Goal: Task Accomplishment & Management: Complete application form

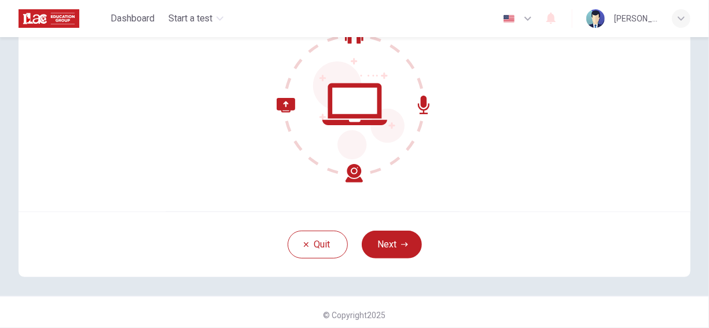
scroll to position [132, 0]
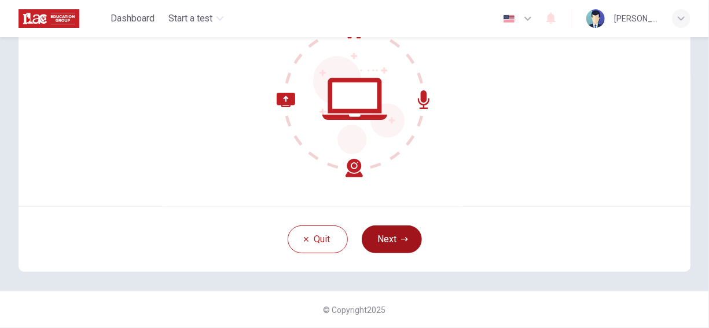
click at [394, 237] on button "Next" at bounding box center [392, 239] width 60 height 28
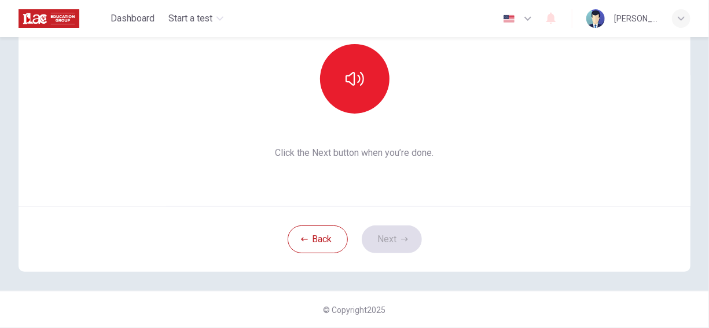
scroll to position [16, 0]
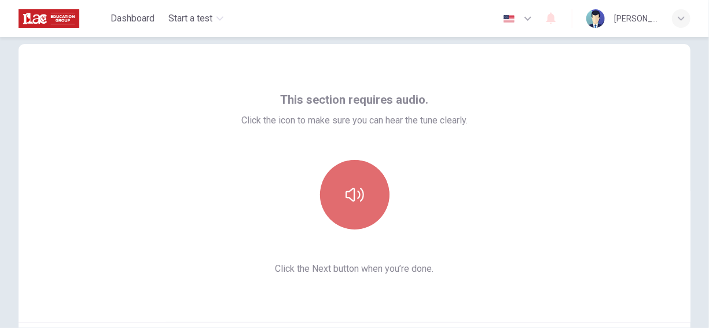
click at [360, 188] on icon "button" at bounding box center [355, 194] width 19 height 19
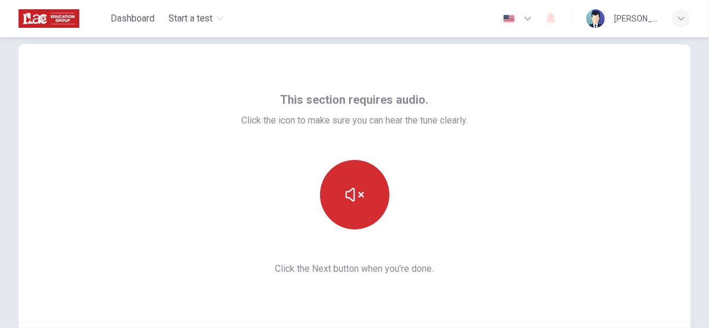
click at [360, 213] on button "button" at bounding box center [354, 194] width 69 height 69
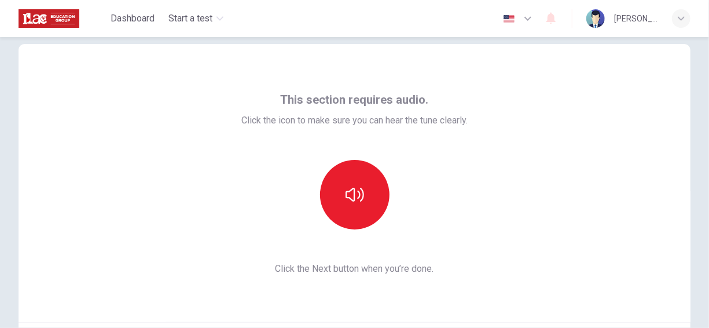
click at [471, 210] on div "This section requires audio. Click the icon to make sure you can hear the tune …" at bounding box center [355, 183] width 672 height 278
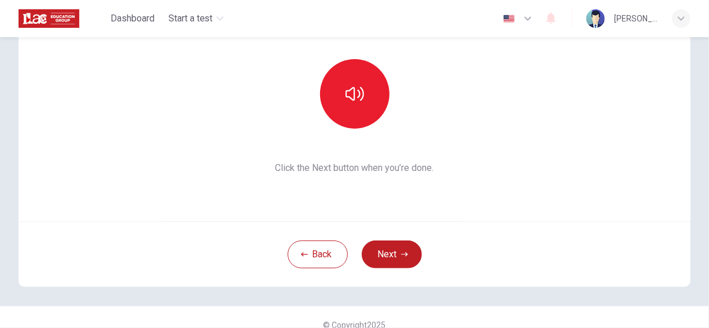
scroll to position [132, 0]
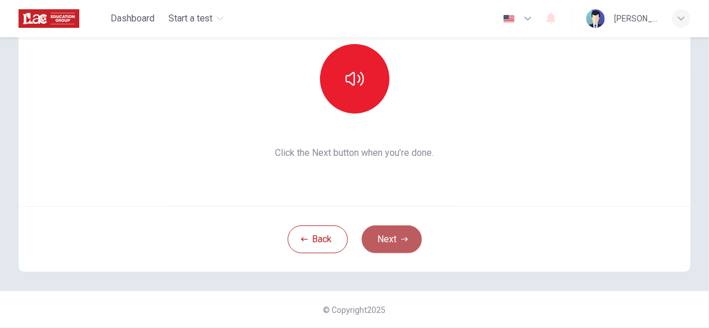
click at [405, 232] on button "Next" at bounding box center [392, 239] width 60 height 28
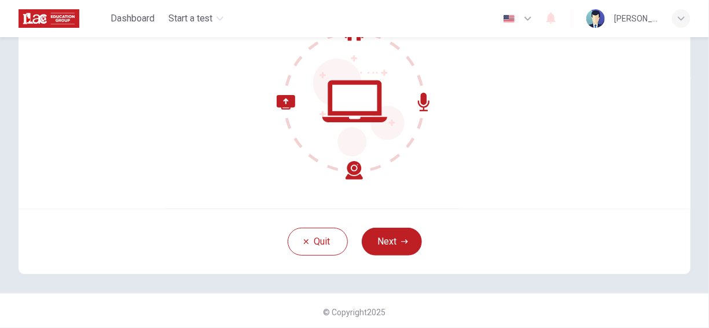
scroll to position [132, 0]
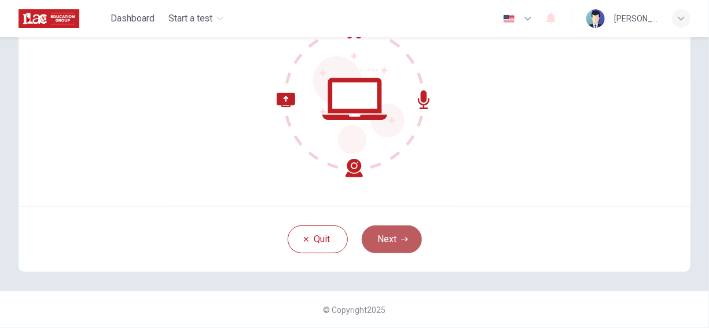
click at [405, 243] on button "Next" at bounding box center [392, 239] width 60 height 28
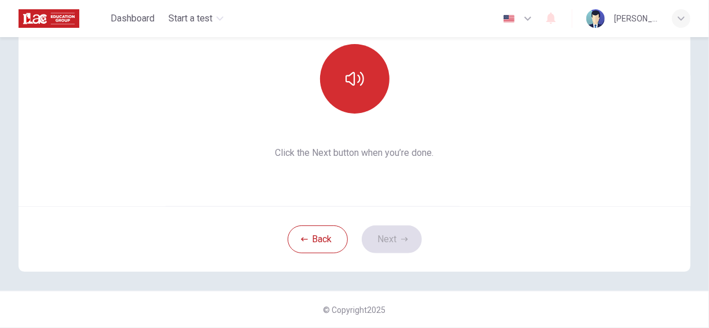
click at [342, 102] on button "button" at bounding box center [354, 78] width 69 height 69
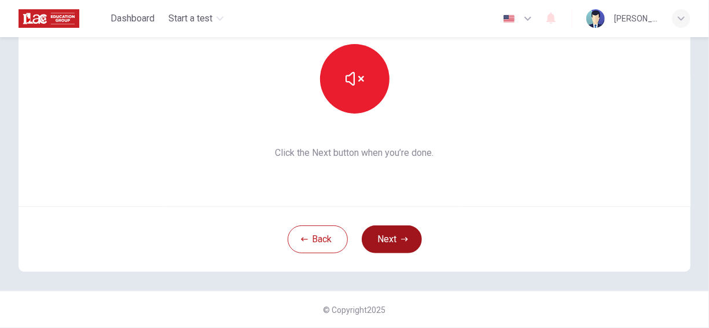
click at [398, 229] on button "Next" at bounding box center [392, 239] width 60 height 28
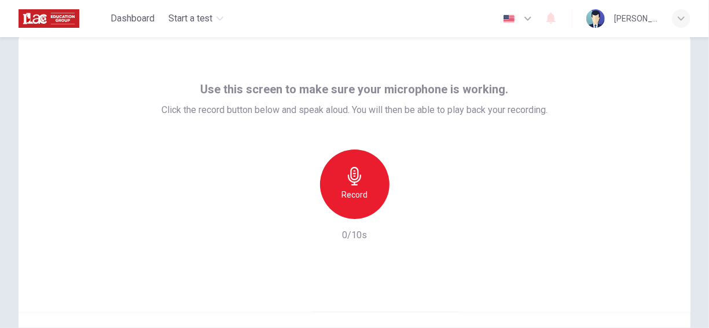
scroll to position [16, 0]
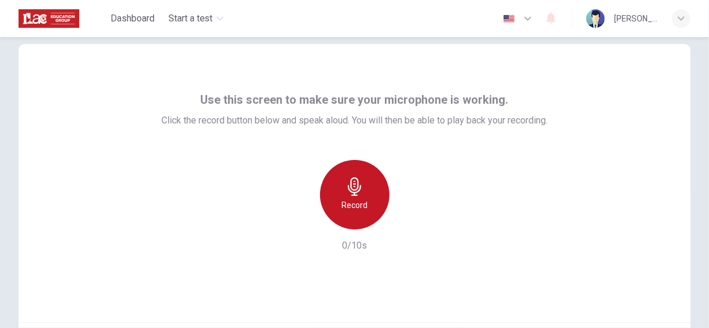
click at [360, 204] on h6 "Record" at bounding box center [355, 205] width 26 height 14
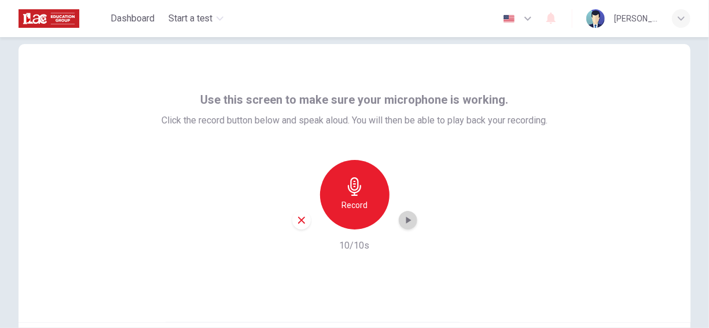
click at [405, 214] on icon "button" at bounding box center [408, 220] width 12 height 12
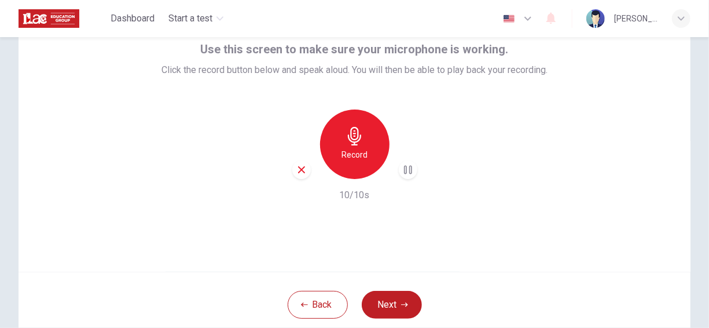
scroll to position [132, 0]
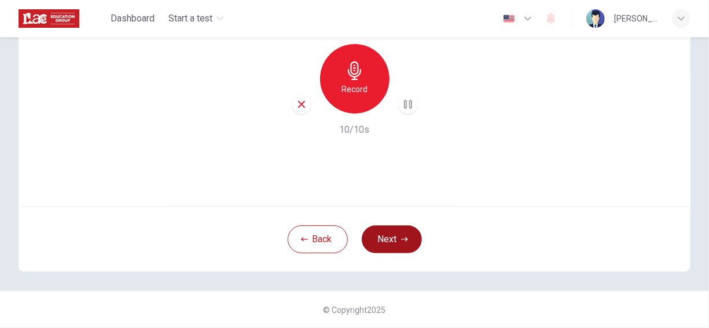
click at [411, 233] on button "Next" at bounding box center [392, 239] width 60 height 28
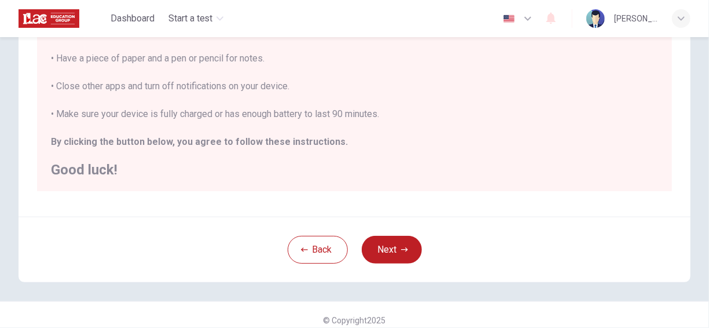
scroll to position [279, 0]
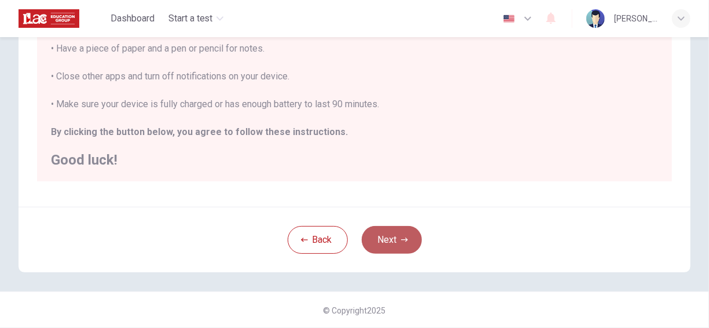
click at [394, 226] on button "Next" at bounding box center [392, 240] width 60 height 28
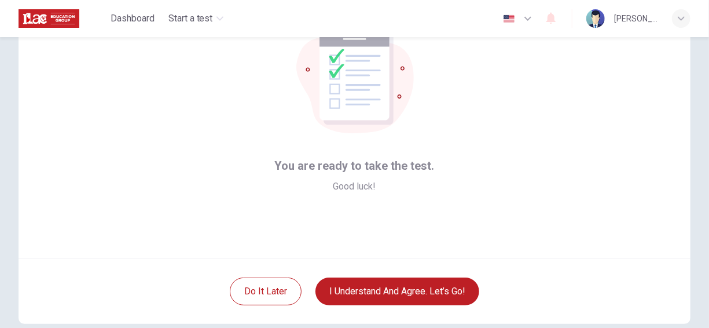
scroll to position [116, 0]
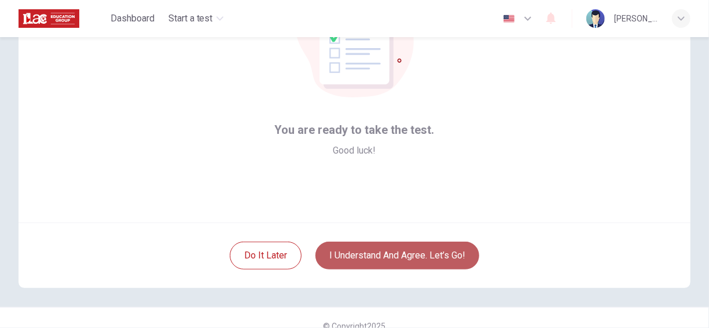
click at [445, 266] on button "I understand and agree. Let’s go!" at bounding box center [398, 255] width 164 height 28
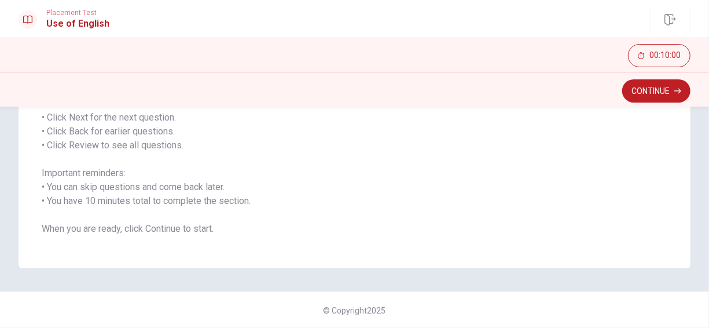
scroll to position [191, 0]
click at [664, 95] on button "Continue" at bounding box center [657, 90] width 68 height 23
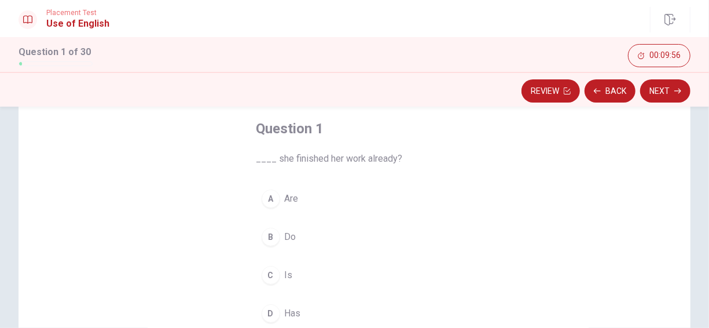
scroll to position [116, 0]
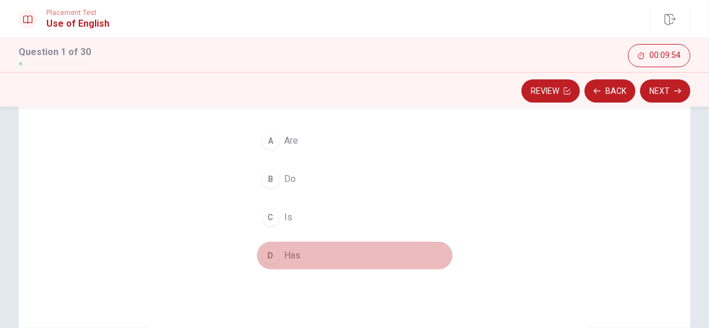
click at [287, 251] on span "Has" at bounding box center [293, 255] width 16 height 14
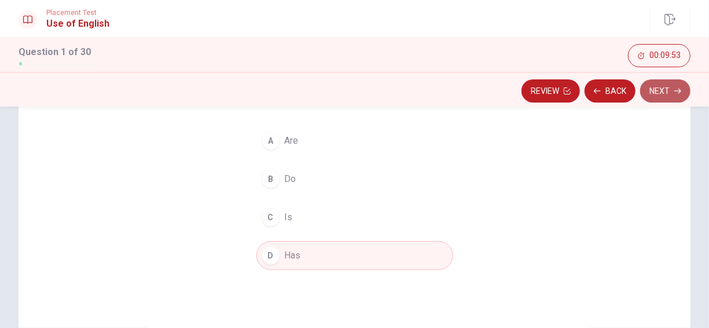
click at [664, 96] on button "Next" at bounding box center [666, 90] width 50 height 23
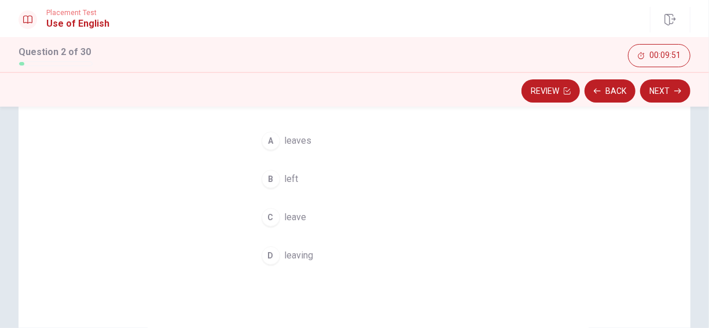
scroll to position [58, 0]
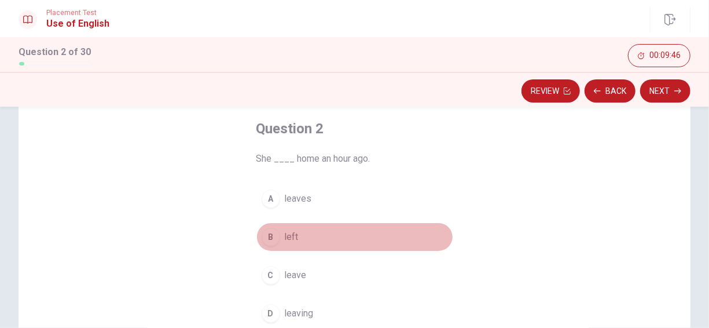
click at [285, 231] on span "left" at bounding box center [292, 237] width 14 height 14
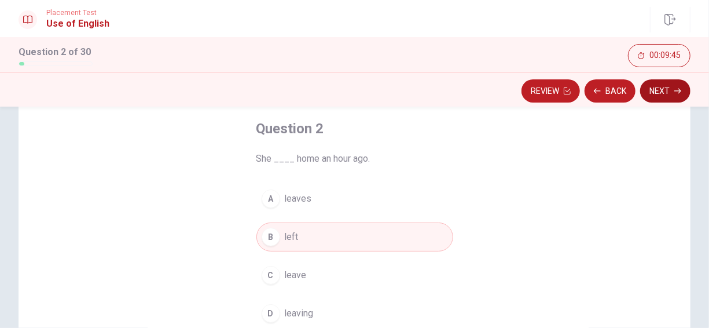
click at [658, 96] on button "Next" at bounding box center [666, 90] width 50 height 23
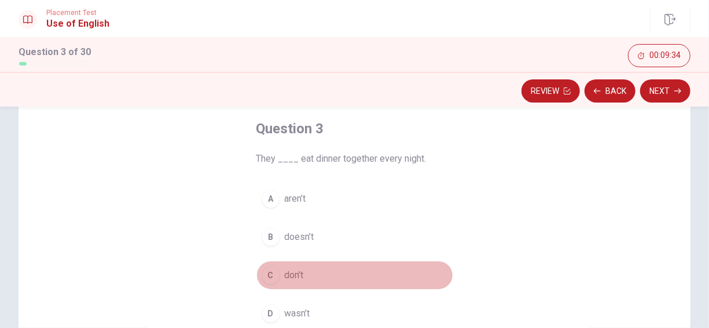
click at [291, 272] on span "don’t" at bounding box center [294, 275] width 19 height 14
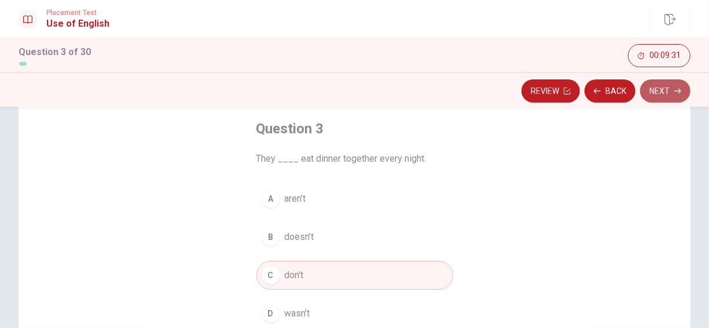
click at [670, 89] on button "Next" at bounding box center [666, 90] width 50 height 23
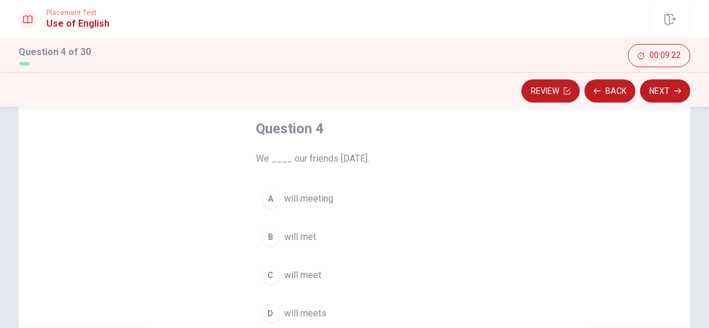
click at [311, 269] on span "will meet" at bounding box center [303, 275] width 37 height 14
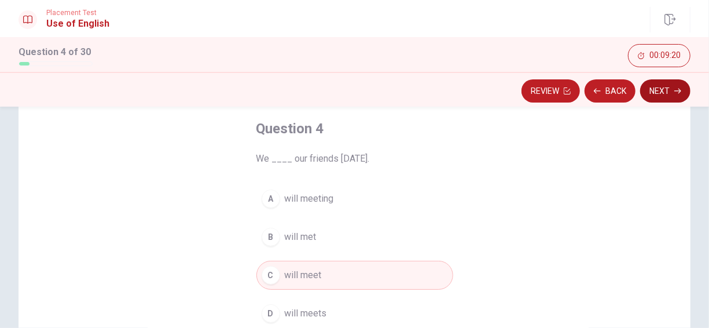
click at [660, 88] on button "Next" at bounding box center [666, 90] width 50 height 23
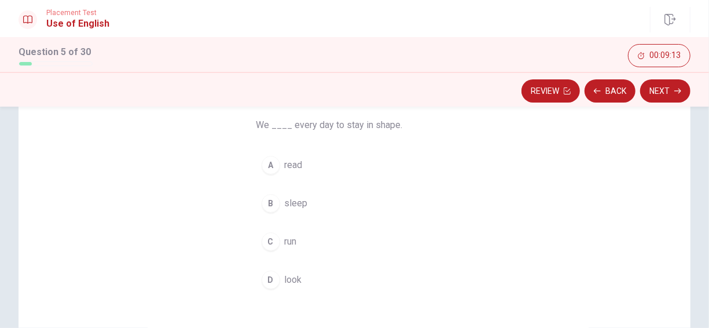
scroll to position [116, 0]
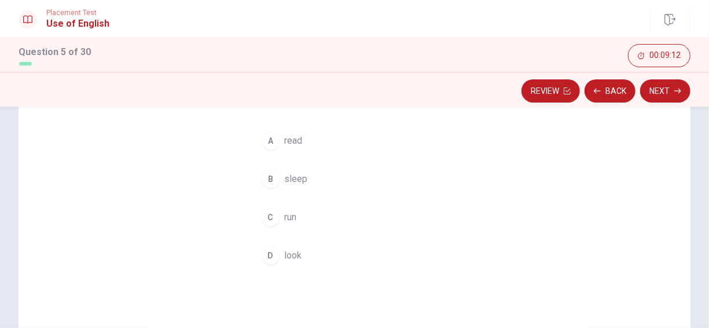
click at [266, 225] on button "C run" at bounding box center [355, 217] width 197 height 29
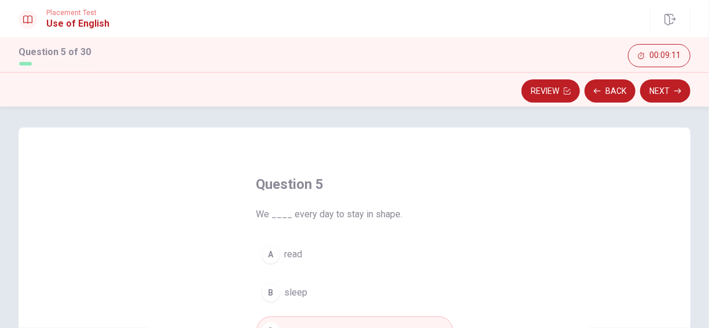
scroll to position [0, 0]
click at [650, 96] on button "Next" at bounding box center [666, 90] width 50 height 23
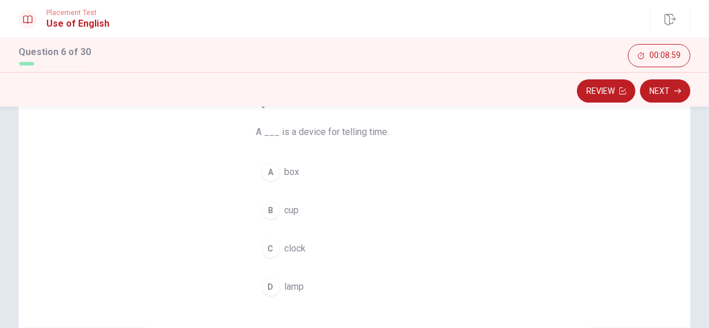
scroll to position [58, 0]
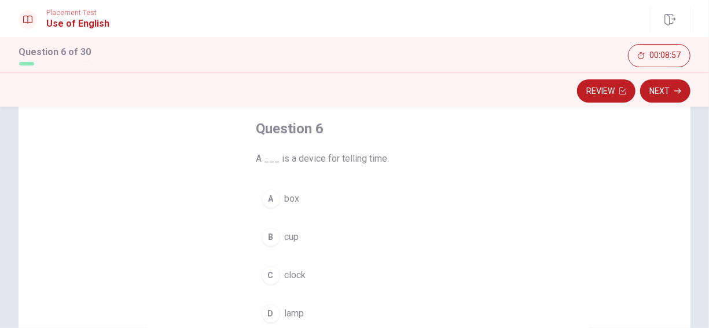
click at [267, 275] on div "C" at bounding box center [271, 275] width 19 height 19
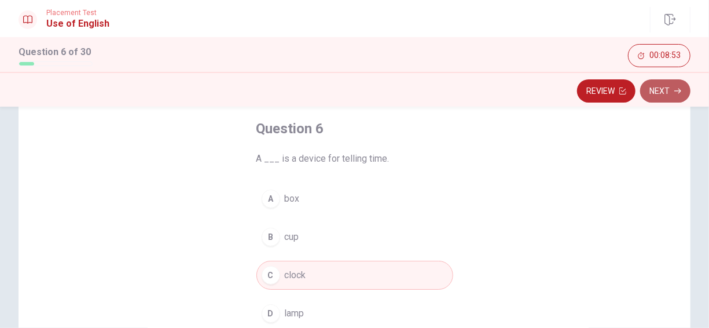
click at [659, 89] on button "Next" at bounding box center [666, 90] width 50 height 23
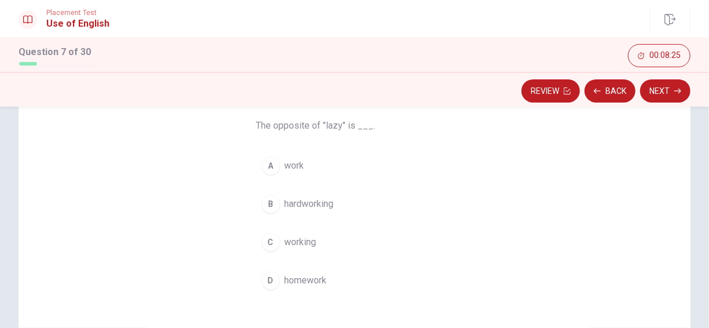
scroll to position [116, 0]
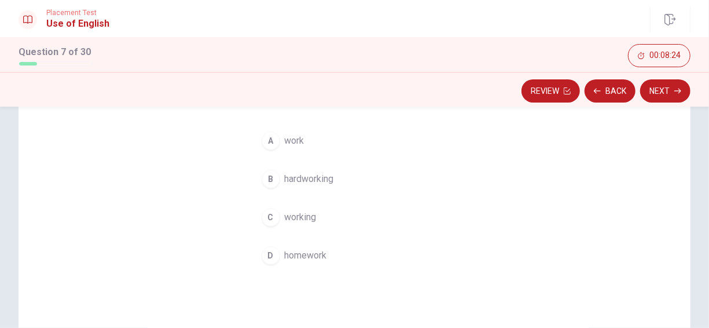
click at [286, 219] on span "working" at bounding box center [301, 217] width 32 height 14
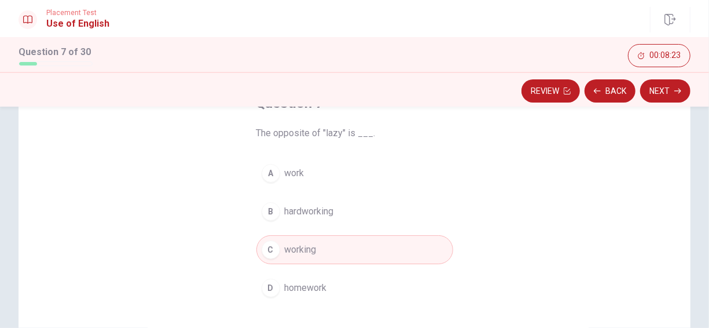
scroll to position [58, 0]
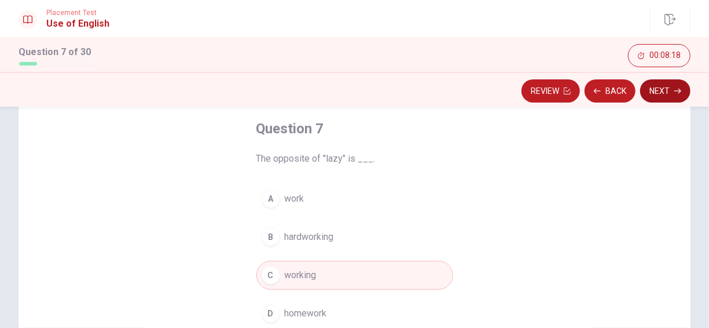
click at [662, 93] on button "Next" at bounding box center [666, 90] width 50 height 23
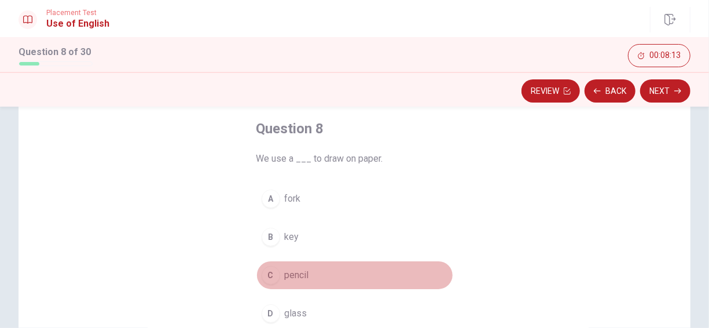
click at [302, 273] on span "pencil" at bounding box center [297, 275] width 24 height 14
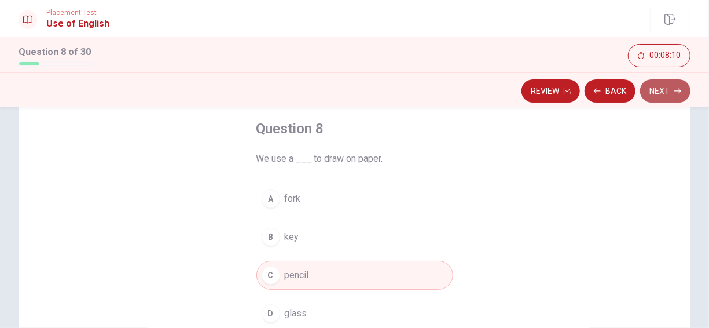
click at [658, 90] on button "Next" at bounding box center [666, 90] width 50 height 23
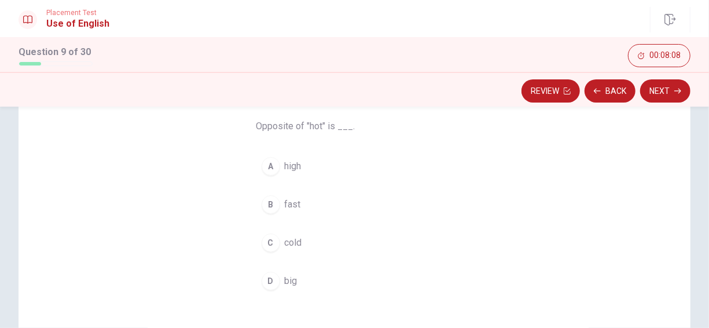
scroll to position [116, 0]
click at [277, 221] on button "C cold" at bounding box center [355, 217] width 197 height 29
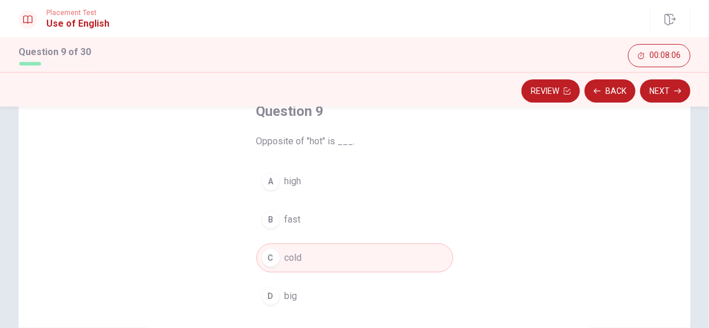
scroll to position [58, 0]
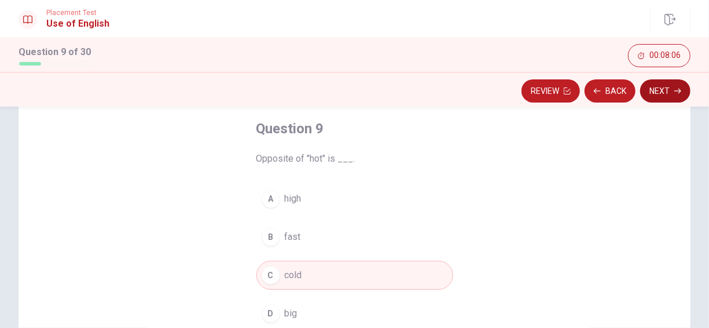
click at [686, 98] on button "Next" at bounding box center [666, 90] width 50 height 23
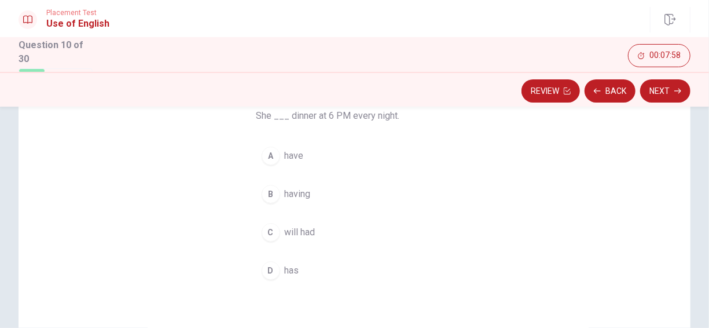
scroll to position [116, 0]
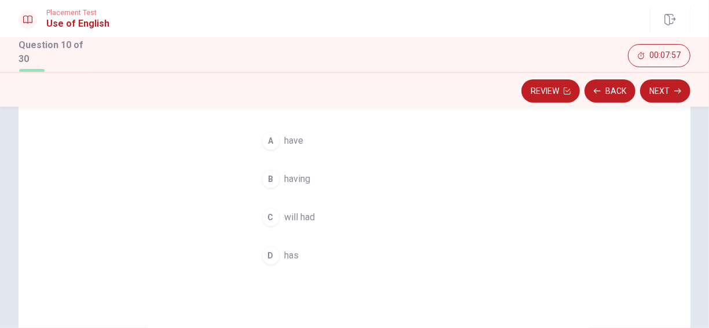
click at [284, 264] on button "D has" at bounding box center [355, 255] width 197 height 29
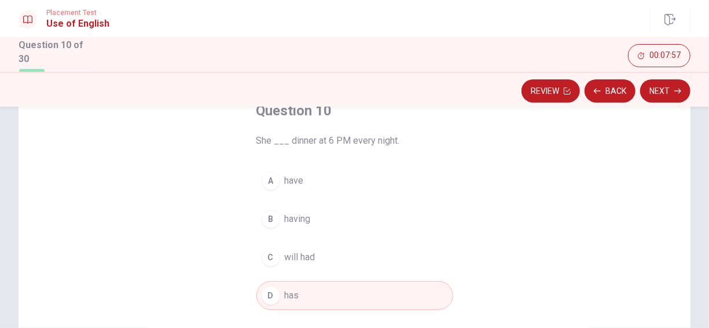
scroll to position [58, 0]
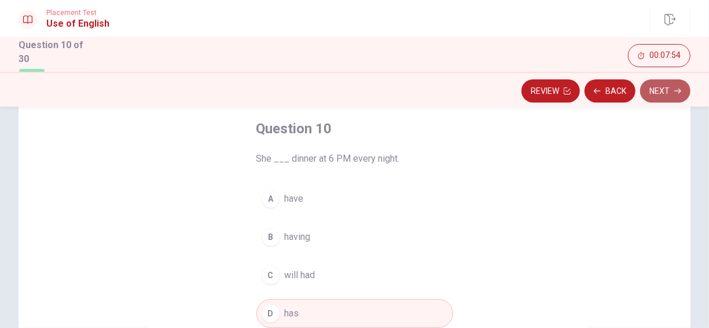
click at [661, 90] on button "Next" at bounding box center [666, 90] width 50 height 23
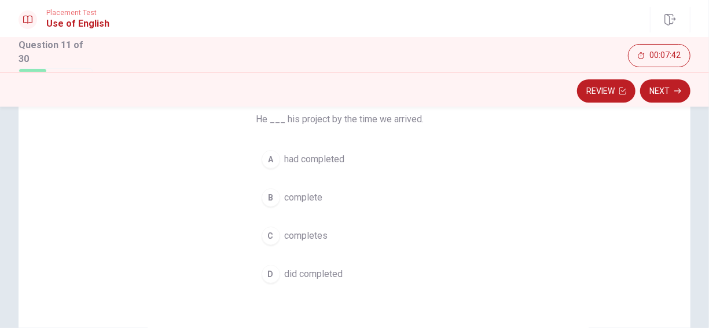
scroll to position [116, 0]
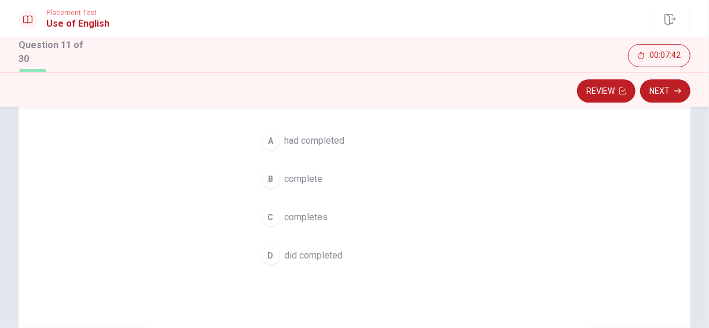
click at [306, 142] on span "had completed" at bounding box center [315, 141] width 60 height 14
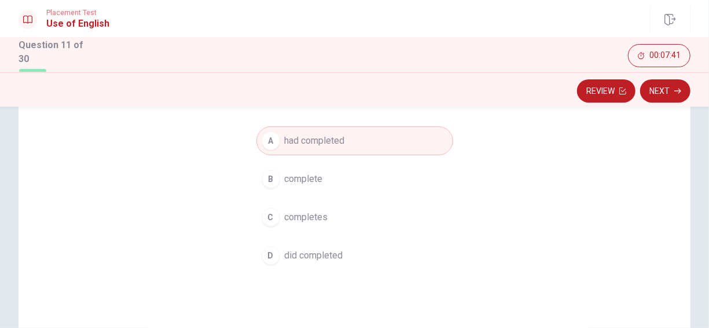
scroll to position [58, 0]
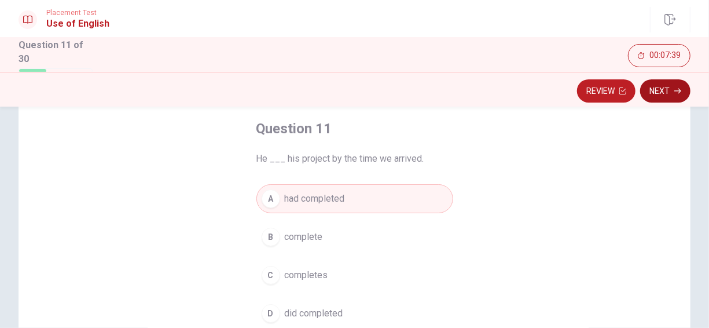
click at [671, 94] on button "Next" at bounding box center [666, 90] width 50 height 23
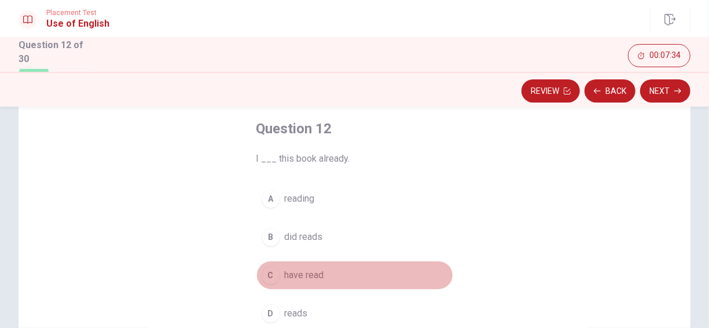
click at [304, 275] on span "have read" at bounding box center [304, 275] width 39 height 14
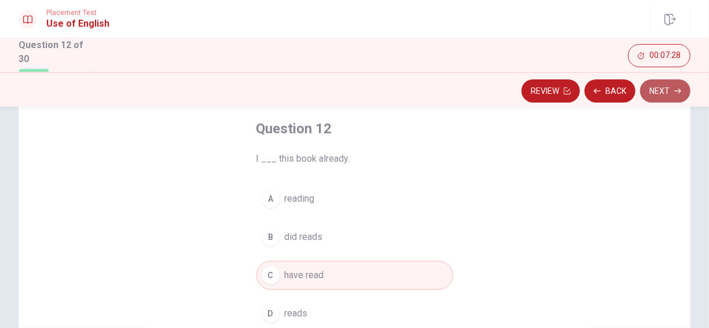
click at [661, 97] on button "Next" at bounding box center [666, 90] width 50 height 23
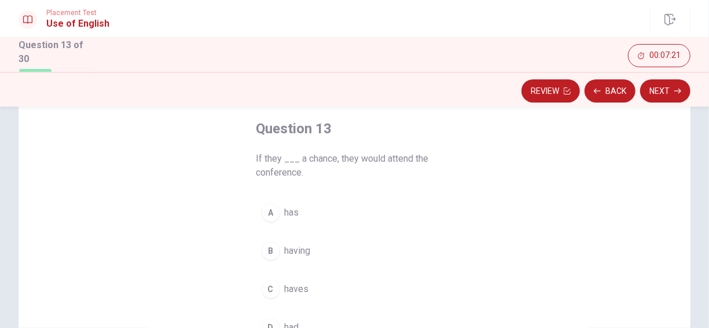
scroll to position [116, 0]
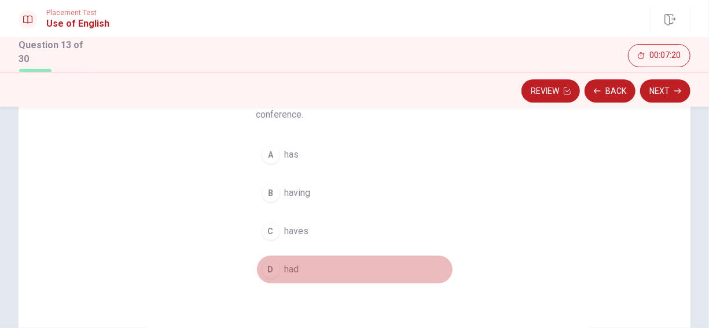
click at [289, 270] on span "had" at bounding box center [292, 269] width 14 height 14
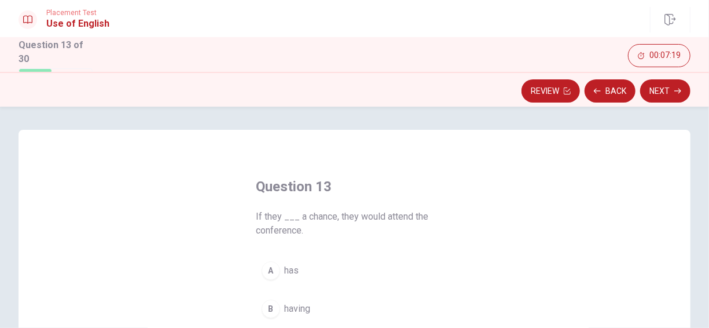
scroll to position [58, 0]
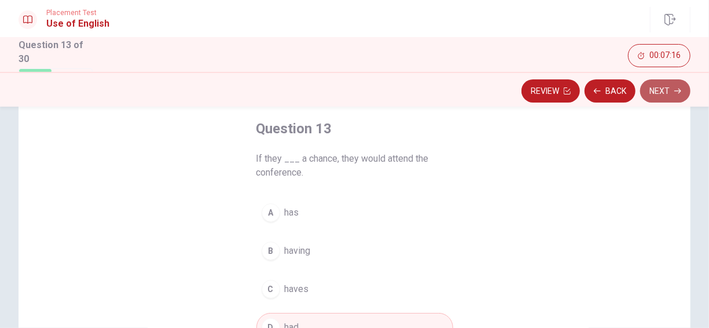
click at [651, 97] on button "Next" at bounding box center [666, 90] width 50 height 23
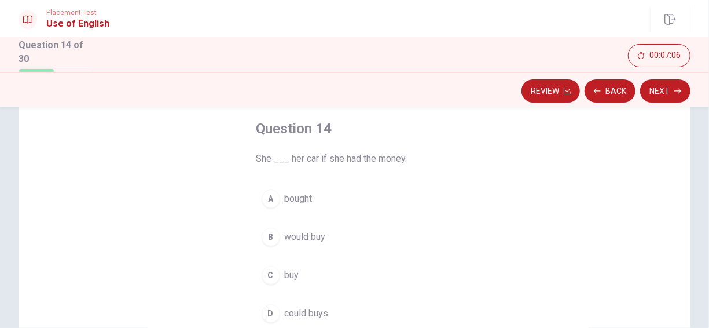
click at [298, 233] on span "would buy" at bounding box center [305, 237] width 41 height 14
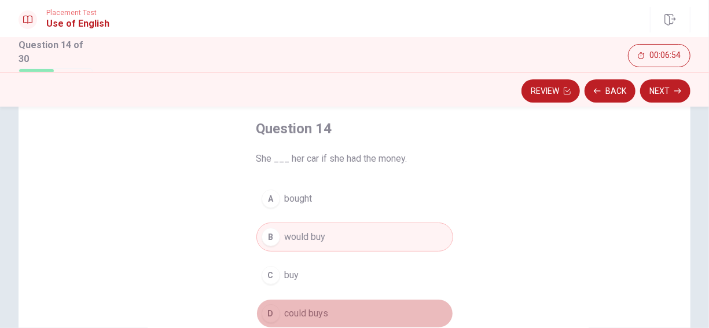
click at [320, 309] on span "could buys" at bounding box center [307, 313] width 44 height 14
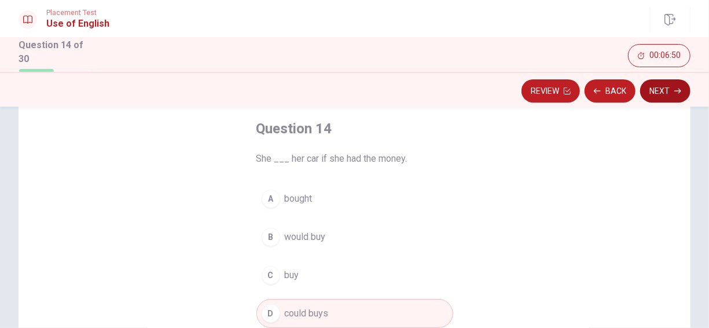
click at [667, 94] on button "Next" at bounding box center [666, 90] width 50 height 23
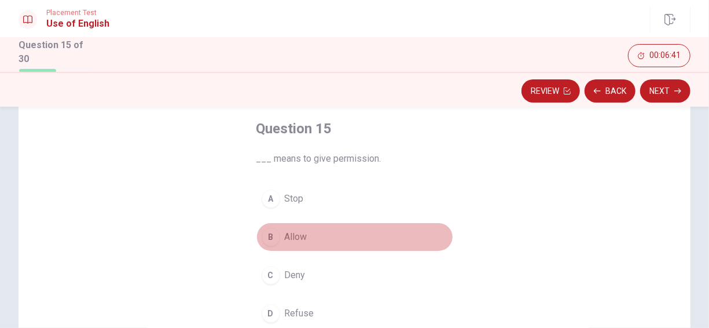
click at [294, 239] on span "Allow" at bounding box center [296, 237] width 23 height 14
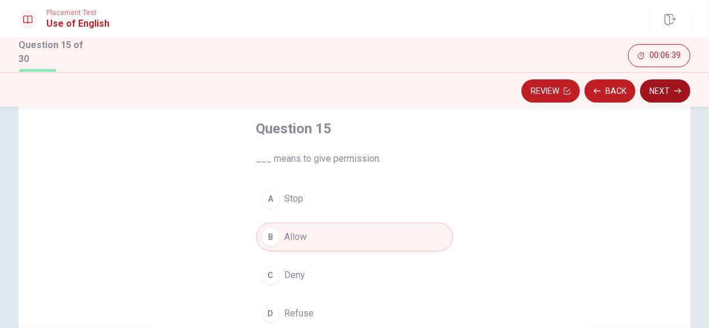
click at [684, 94] on button "Next" at bounding box center [666, 90] width 50 height 23
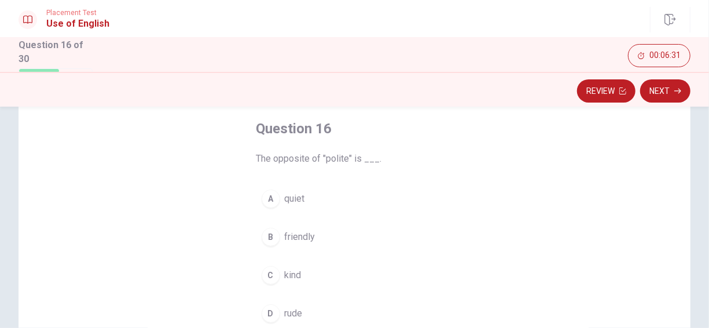
scroll to position [116, 0]
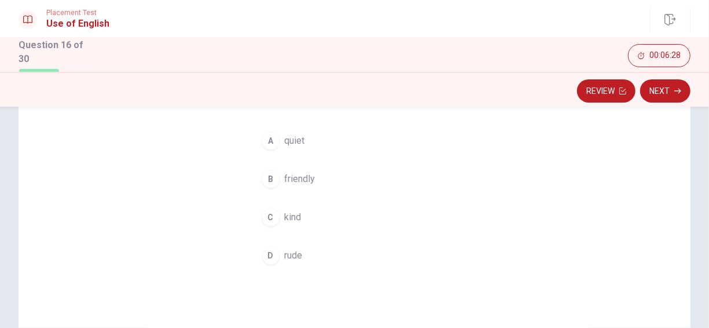
click at [294, 249] on span "rude" at bounding box center [294, 255] width 18 height 14
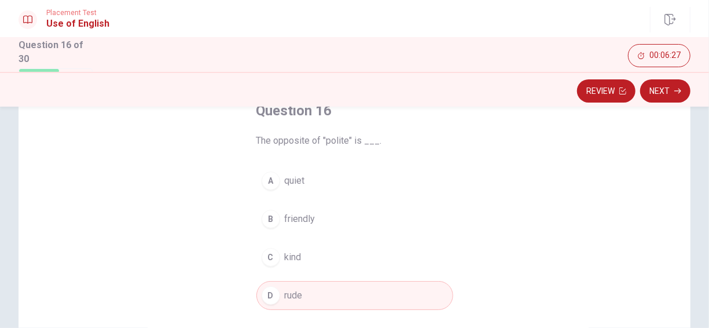
scroll to position [58, 0]
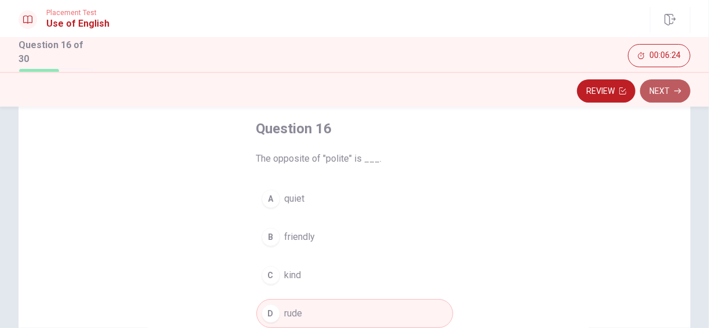
click at [667, 90] on button "Next" at bounding box center [666, 90] width 50 height 23
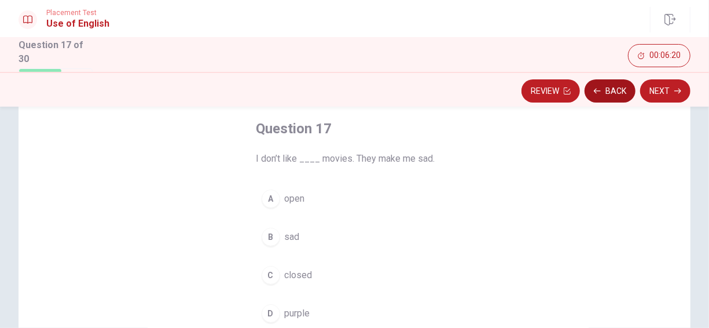
click at [622, 96] on button "Back" at bounding box center [610, 90] width 51 height 23
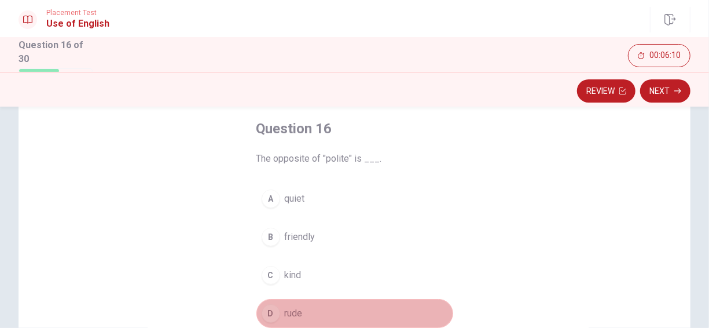
click at [326, 309] on button "D rude" at bounding box center [355, 313] width 197 height 29
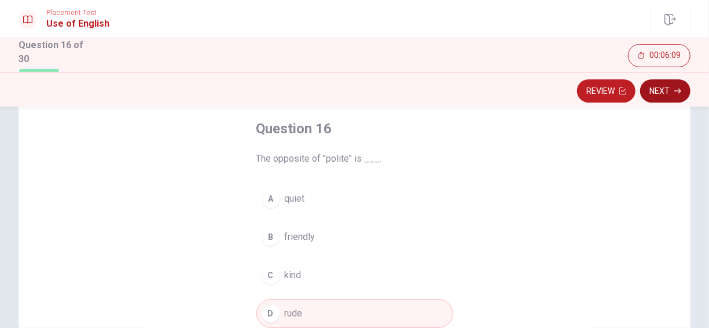
click at [674, 87] on button "Next" at bounding box center [666, 90] width 50 height 23
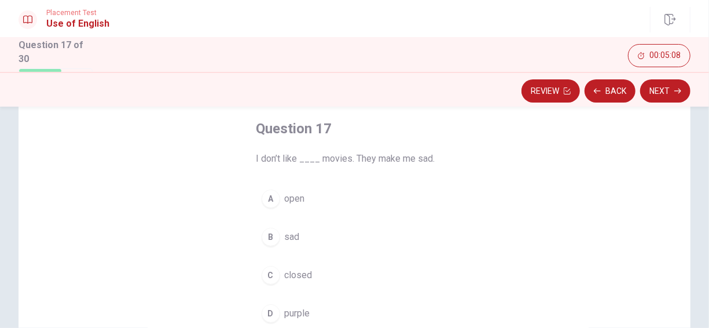
click at [286, 234] on span "sad" at bounding box center [292, 237] width 15 height 14
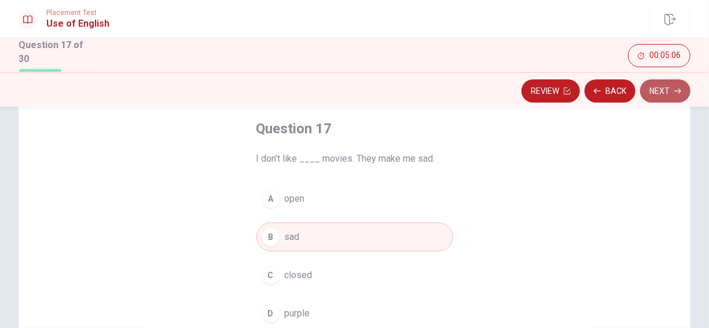
click at [676, 89] on icon "button" at bounding box center [678, 90] width 7 height 7
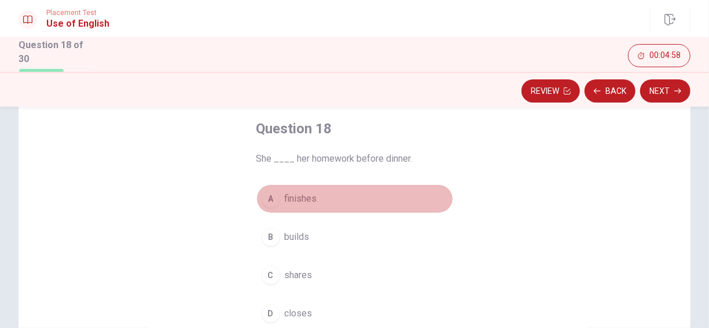
click at [290, 207] on button "A finishes" at bounding box center [355, 198] width 197 height 29
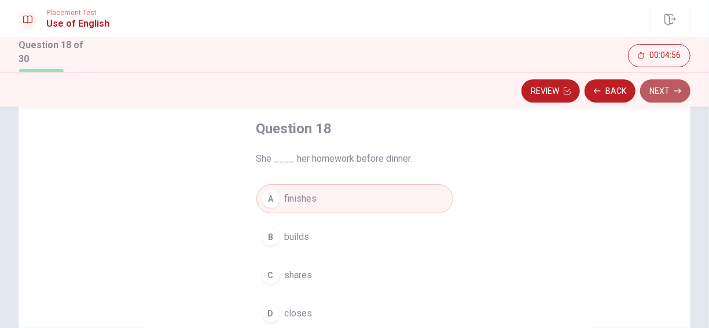
click at [664, 96] on button "Next" at bounding box center [666, 90] width 50 height 23
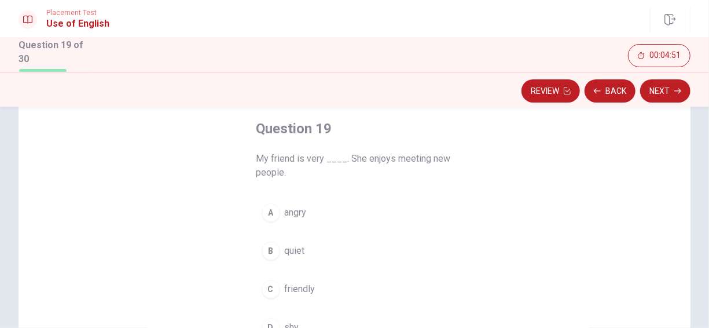
scroll to position [116, 0]
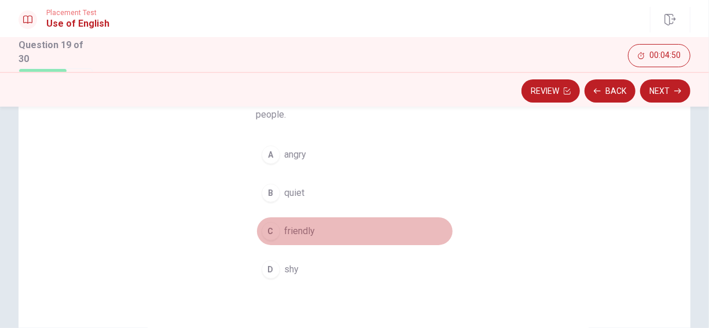
click at [302, 236] on span "friendly" at bounding box center [300, 231] width 31 height 14
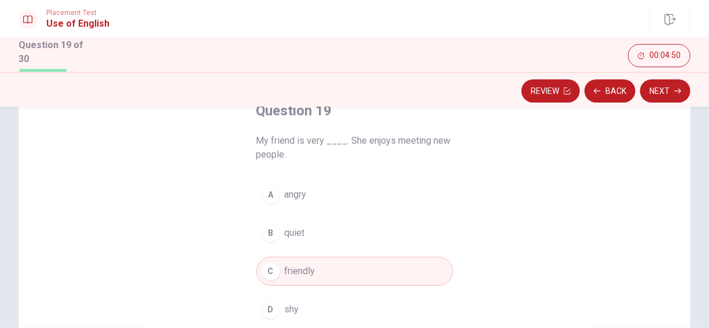
scroll to position [58, 0]
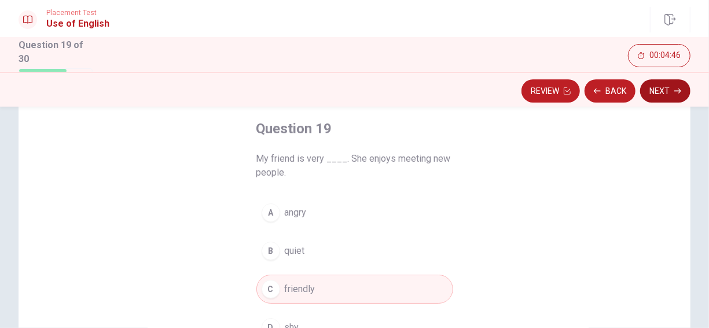
click at [653, 91] on button "Next" at bounding box center [666, 90] width 50 height 23
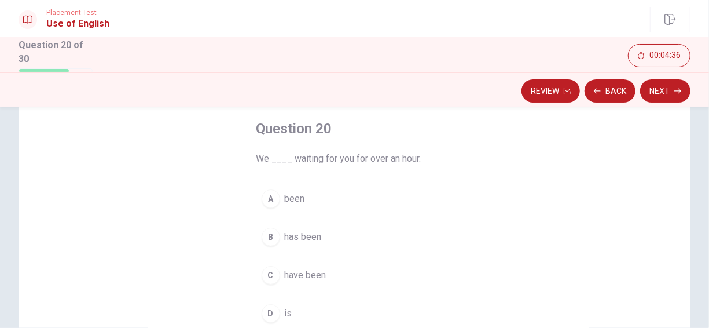
click at [309, 272] on span "have been" at bounding box center [306, 275] width 42 height 14
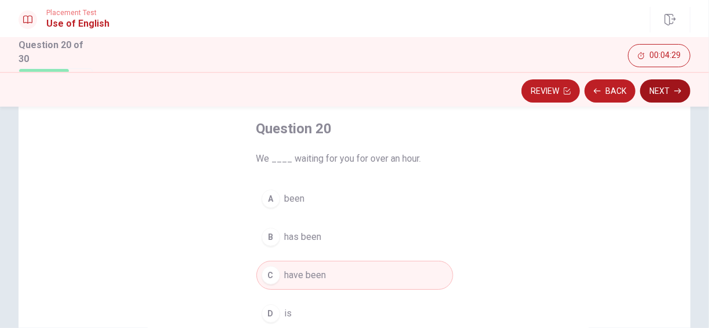
click at [667, 94] on button "Next" at bounding box center [666, 90] width 50 height 23
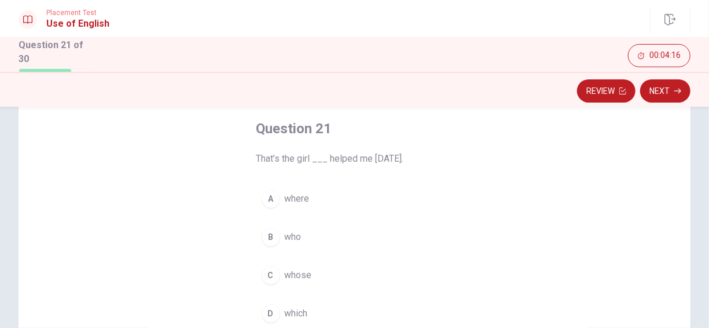
click at [285, 239] on span "who" at bounding box center [293, 237] width 17 height 14
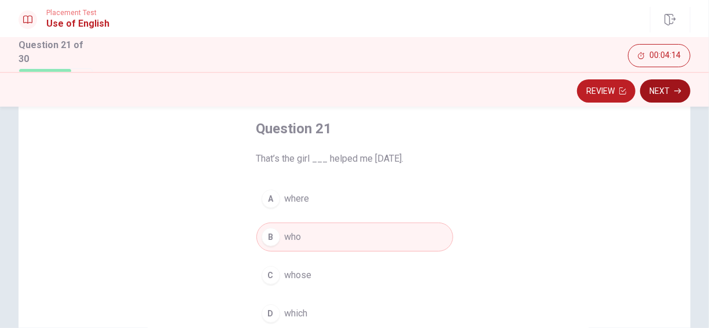
click at [661, 96] on button "Next" at bounding box center [666, 90] width 50 height 23
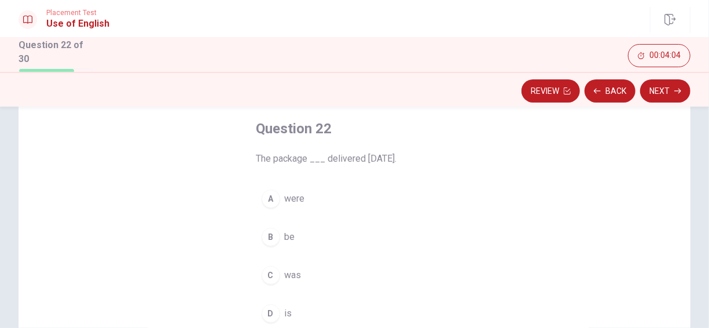
click at [290, 272] on span "was" at bounding box center [293, 275] width 17 height 14
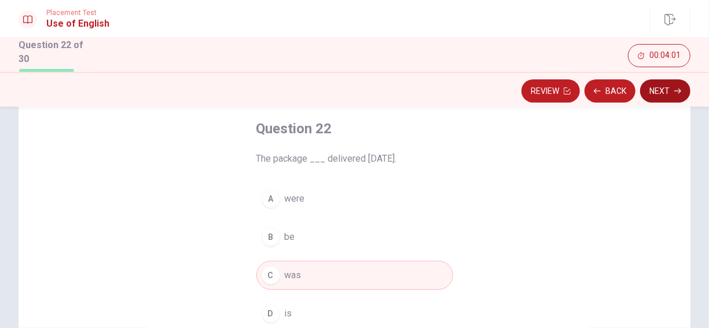
click at [680, 92] on icon "button" at bounding box center [678, 90] width 7 height 7
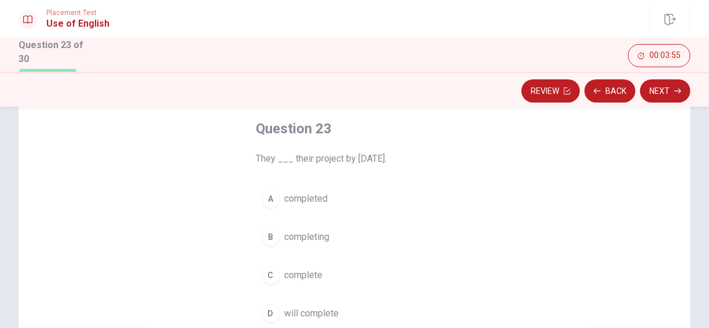
click at [292, 307] on span "will complete" at bounding box center [312, 313] width 54 height 14
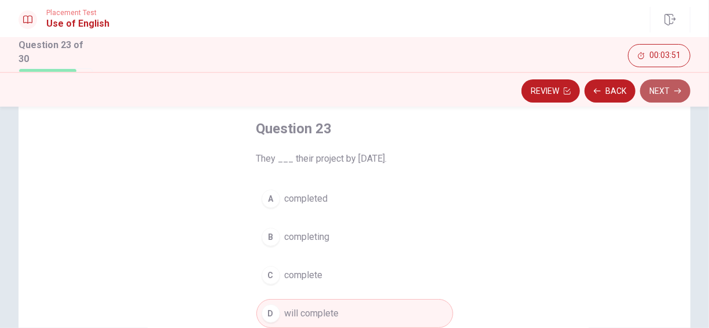
click at [669, 96] on button "Next" at bounding box center [666, 90] width 50 height 23
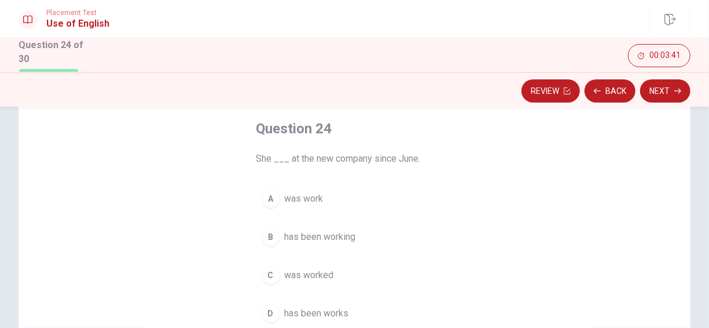
click at [337, 237] on span "has been working" at bounding box center [320, 237] width 71 height 14
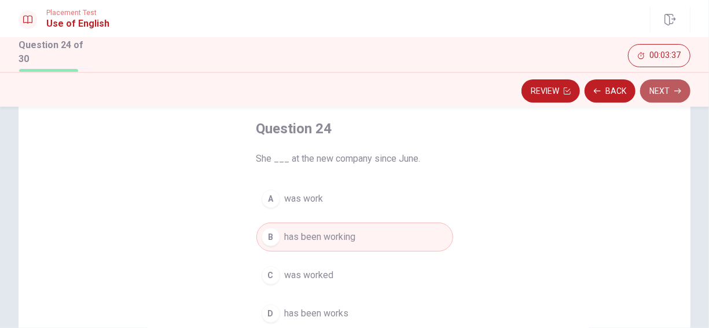
click at [671, 87] on button "Next" at bounding box center [666, 90] width 50 height 23
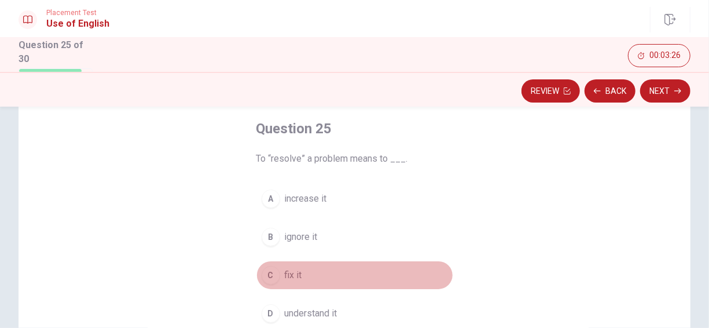
click at [289, 276] on span "fix it" at bounding box center [293, 275] width 17 height 14
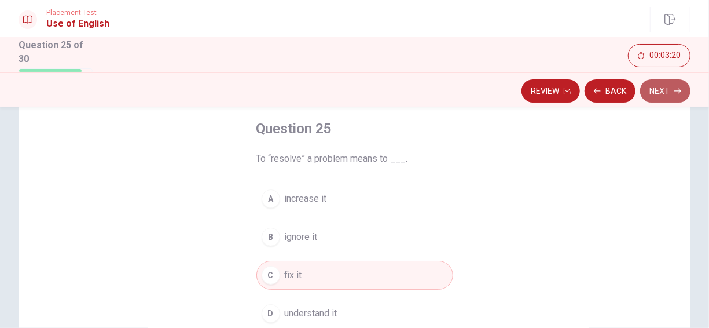
click at [661, 97] on button "Next" at bounding box center [666, 90] width 50 height 23
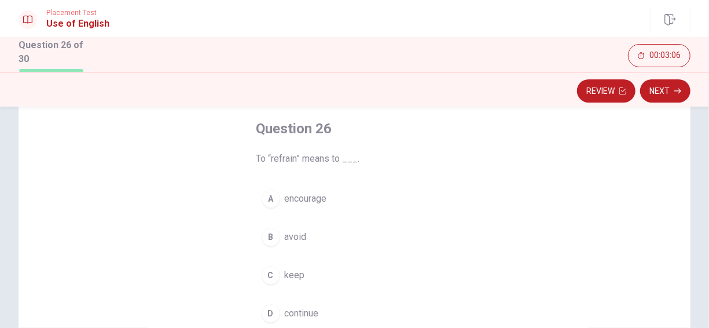
click at [285, 273] on span "keep" at bounding box center [295, 275] width 20 height 14
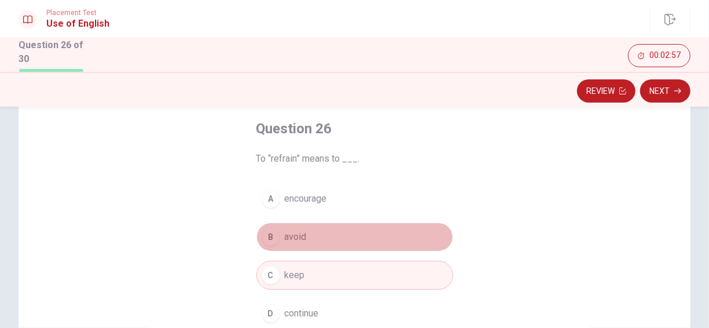
click at [290, 239] on span "avoid" at bounding box center [296, 237] width 22 height 14
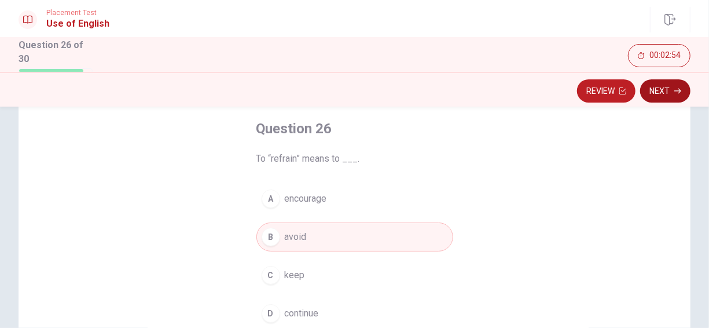
click at [679, 89] on icon "button" at bounding box center [678, 90] width 7 height 7
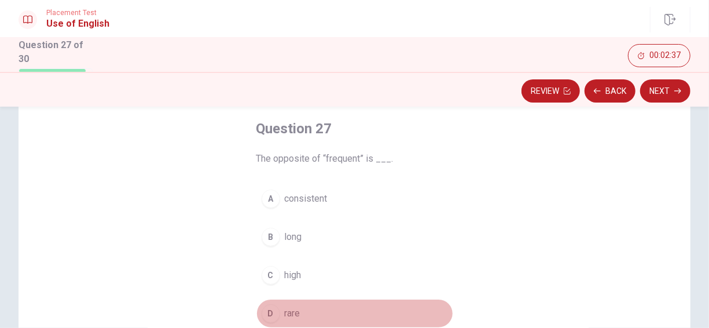
click at [286, 312] on span "rare" at bounding box center [293, 313] width 16 height 14
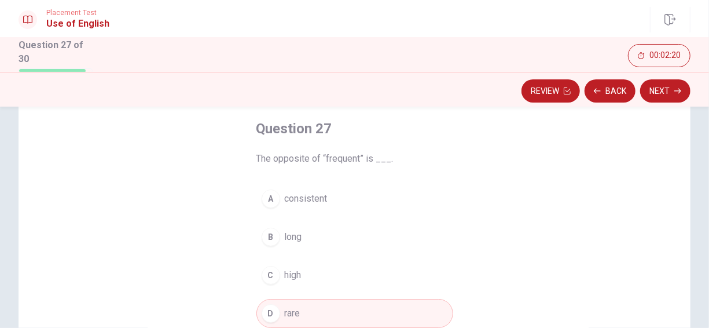
scroll to position [116, 0]
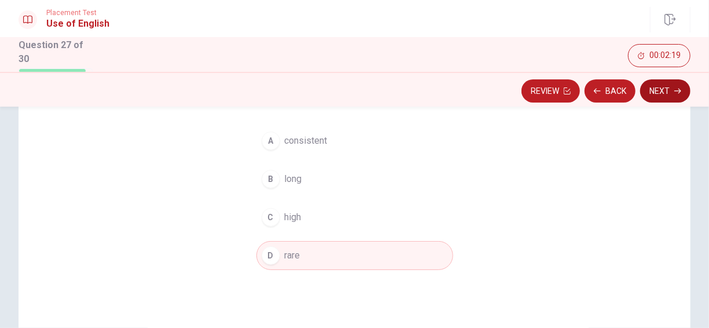
click at [657, 97] on button "Next" at bounding box center [666, 90] width 50 height 23
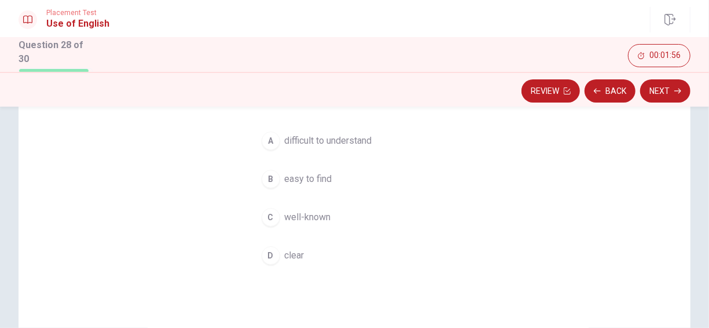
scroll to position [58, 0]
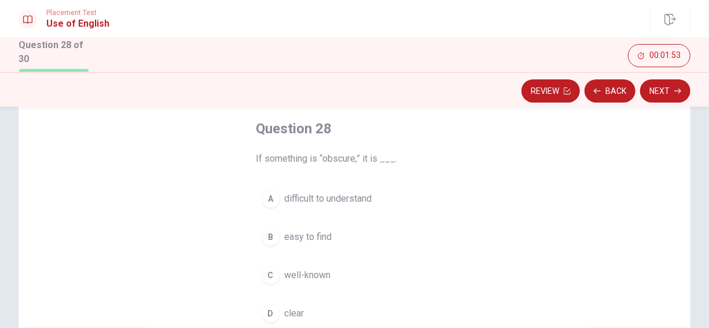
click at [333, 202] on span "difficult to understand" at bounding box center [328, 199] width 87 height 14
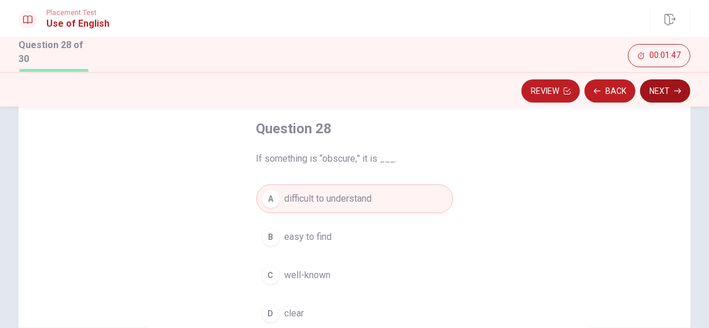
click at [664, 94] on button "Next" at bounding box center [666, 90] width 50 height 23
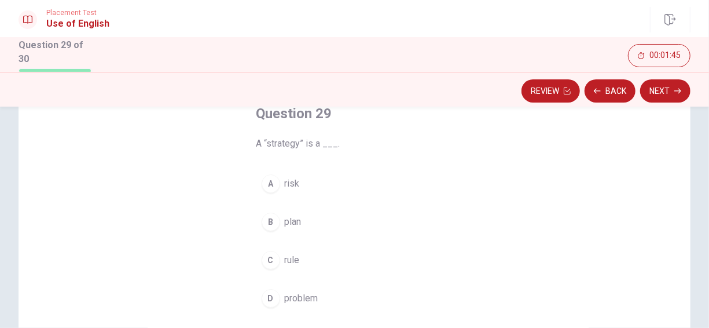
scroll to position [116, 0]
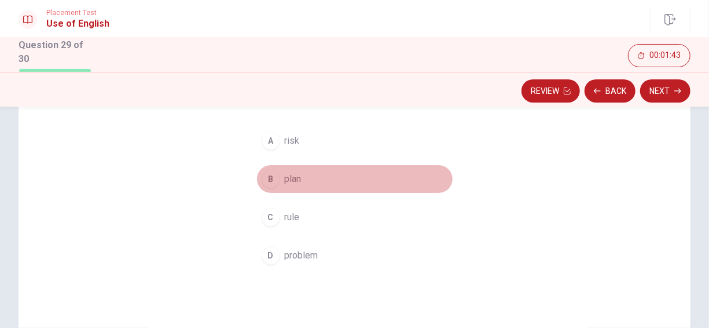
click at [285, 183] on span "plan" at bounding box center [293, 179] width 17 height 14
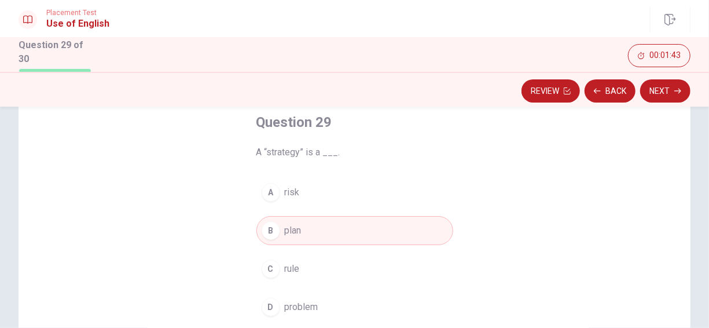
scroll to position [0, 0]
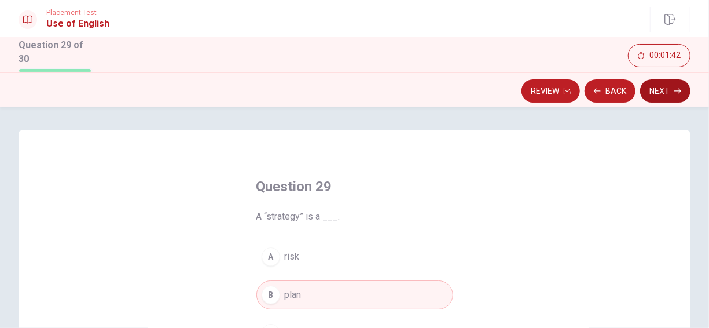
click at [664, 90] on button "Next" at bounding box center [666, 90] width 50 height 23
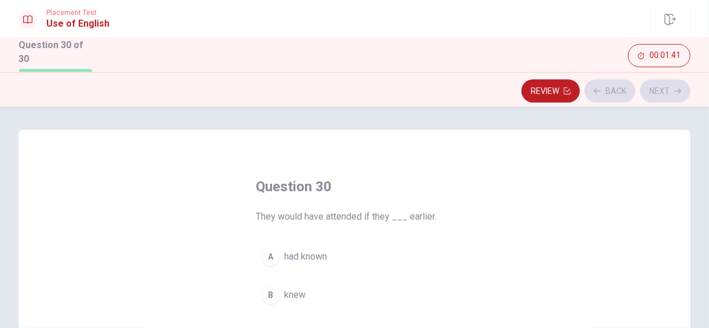
scroll to position [58, 0]
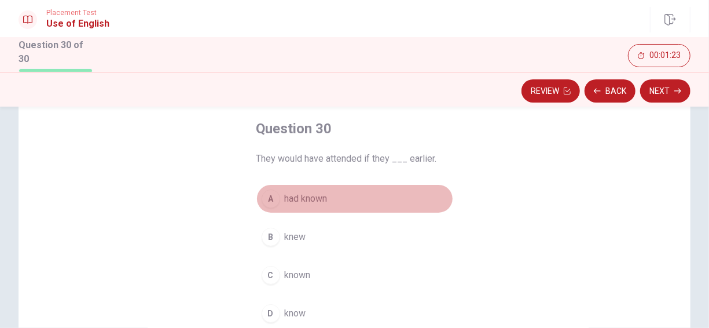
click at [314, 201] on span "had known" at bounding box center [306, 199] width 43 height 14
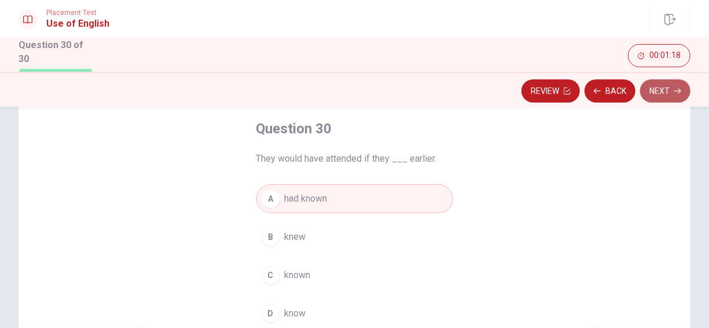
click at [665, 94] on button "Next" at bounding box center [666, 90] width 50 height 23
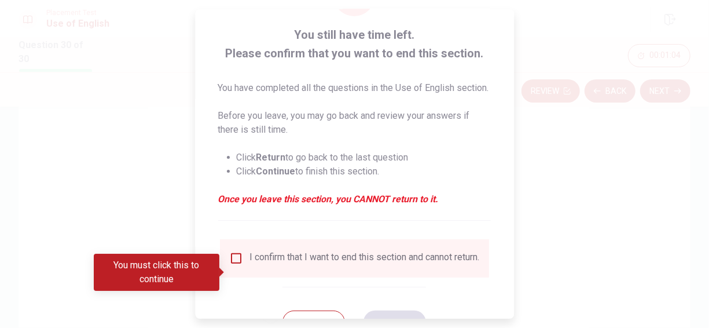
click at [243, 265] on div "I confirm that I want to end this section and cannot return." at bounding box center [354, 258] width 251 height 14
click at [238, 265] on input "You must click this to continue" at bounding box center [236, 258] width 14 height 14
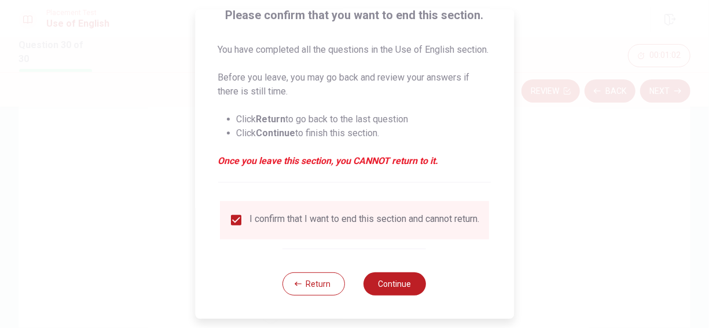
scroll to position [118, 0]
click at [402, 279] on button "Continue" at bounding box center [395, 283] width 63 height 23
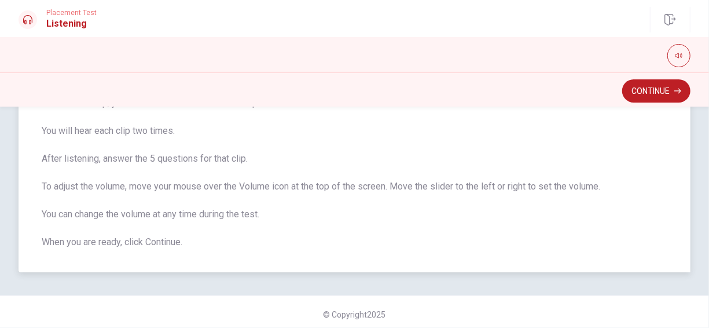
scroll to position [131, 0]
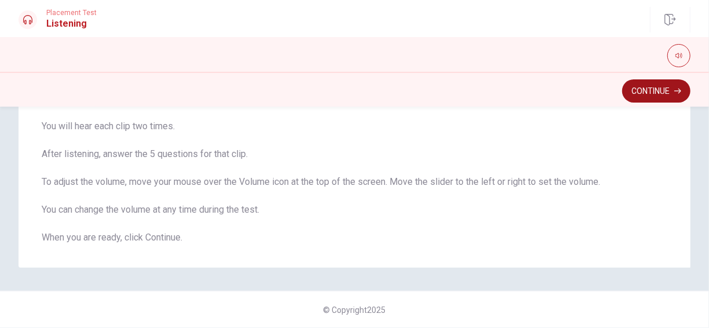
click at [649, 95] on button "Continue" at bounding box center [657, 90] width 68 height 23
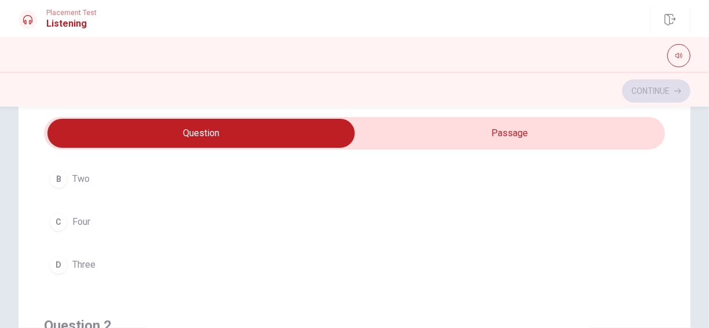
scroll to position [0, 0]
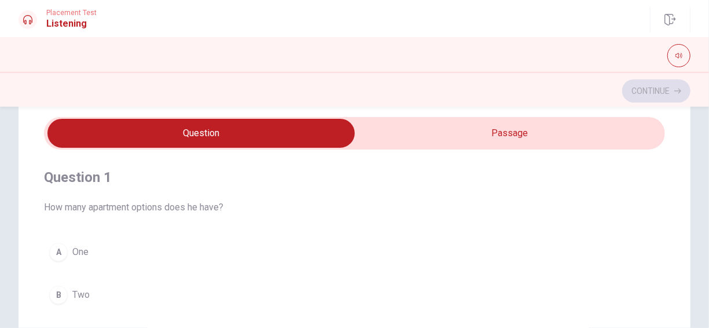
click at [402, 133] on input "checkbox" at bounding box center [201, 133] width 932 height 29
checkbox input "true"
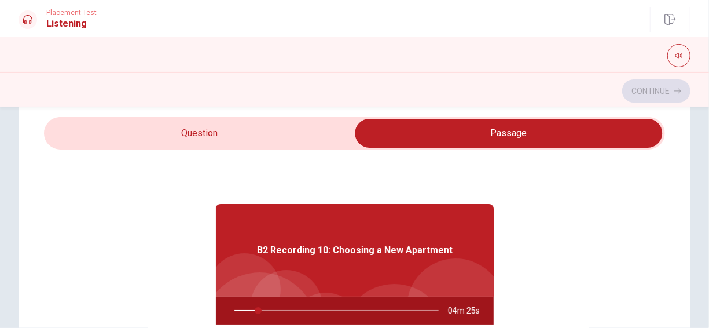
type input "12"
click at [280, 119] on input "checkbox" at bounding box center [509, 133] width 932 height 29
checkbox input "false"
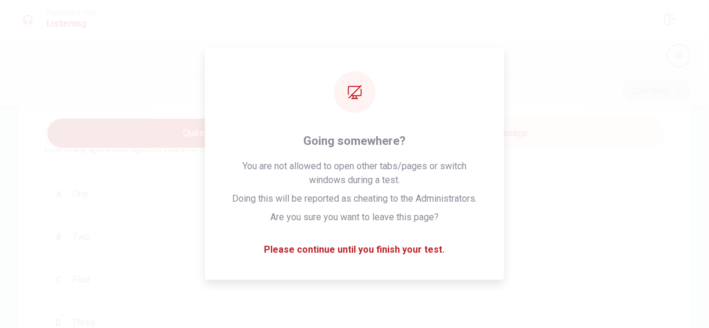
scroll to position [45, 0]
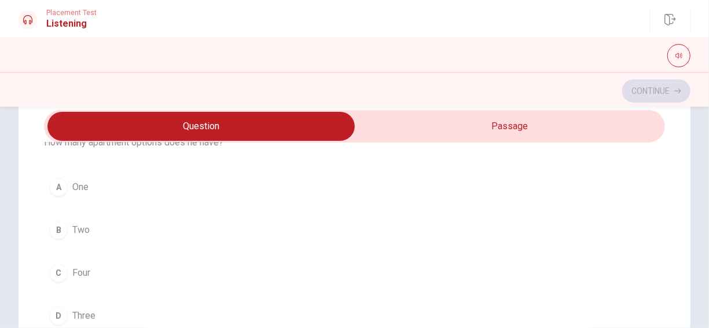
type input "14"
click at [578, 125] on input "checkbox" at bounding box center [201, 126] width 932 height 29
checkbox input "true"
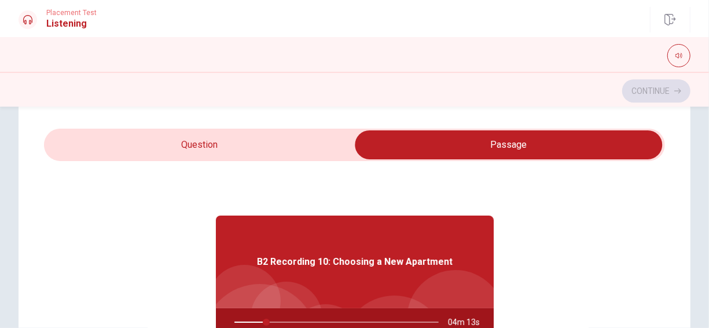
scroll to position [0, 0]
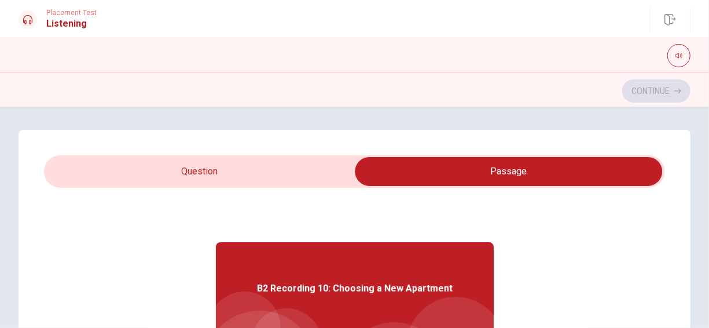
type input "16"
click at [275, 157] on input "checkbox" at bounding box center [509, 171] width 932 height 29
checkbox input "false"
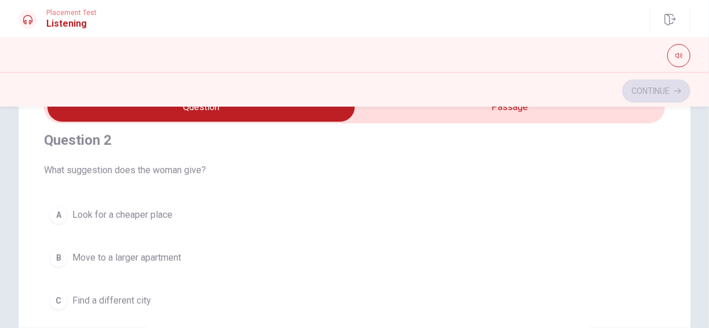
scroll to position [347, 0]
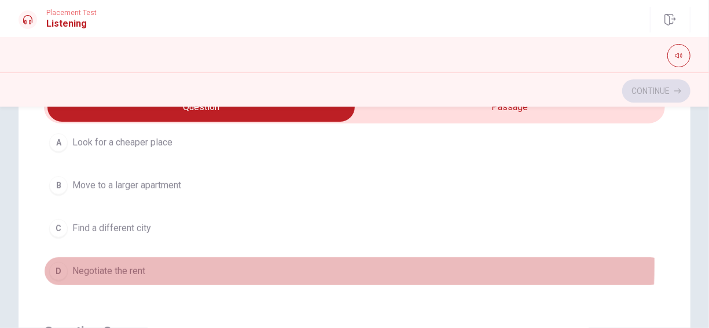
click at [134, 261] on button "D Negotiate the rent" at bounding box center [354, 271] width 621 height 29
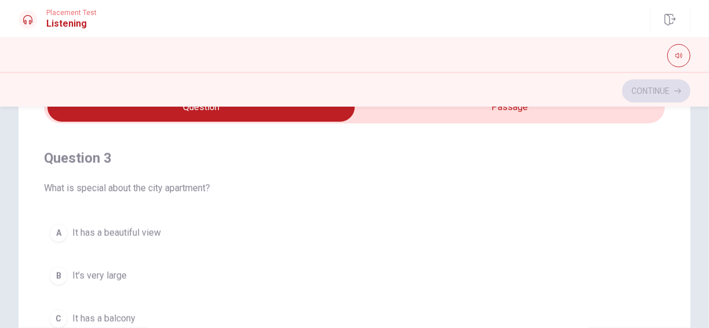
scroll to position [579, 0]
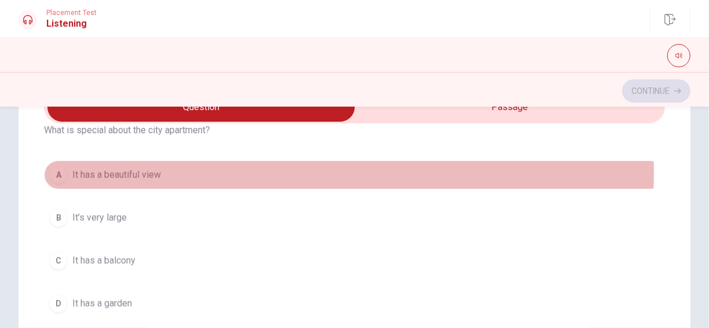
click at [140, 169] on span "It has a beautiful view" at bounding box center [116, 175] width 89 height 14
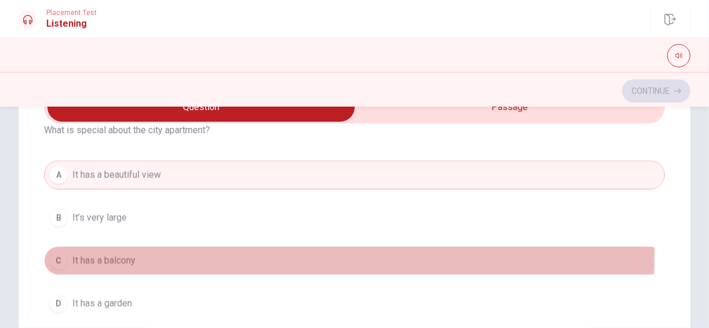
click at [148, 250] on button "C It has a balcony" at bounding box center [354, 260] width 621 height 29
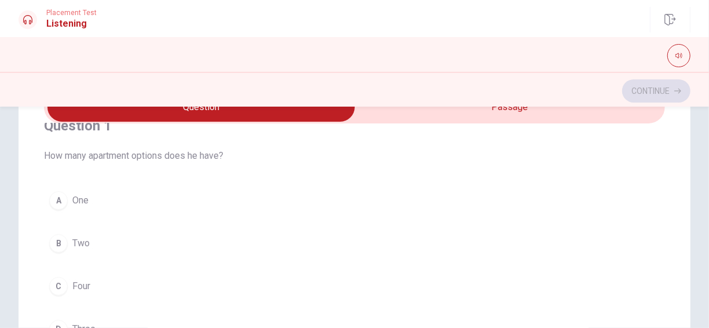
scroll to position [3, 0]
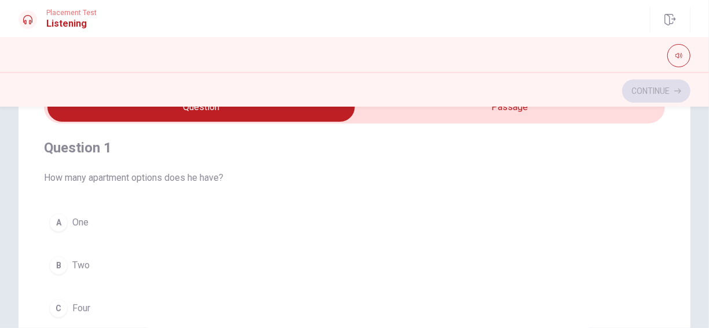
click at [84, 269] on span "Two" at bounding box center [80, 265] width 17 height 14
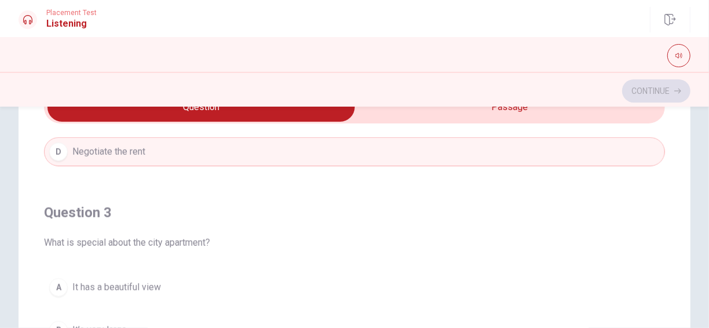
scroll to position [525, 0]
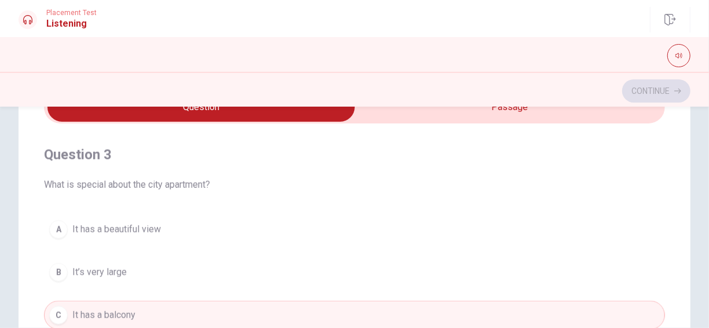
click at [141, 217] on button "A It has a beautiful view" at bounding box center [354, 229] width 621 height 29
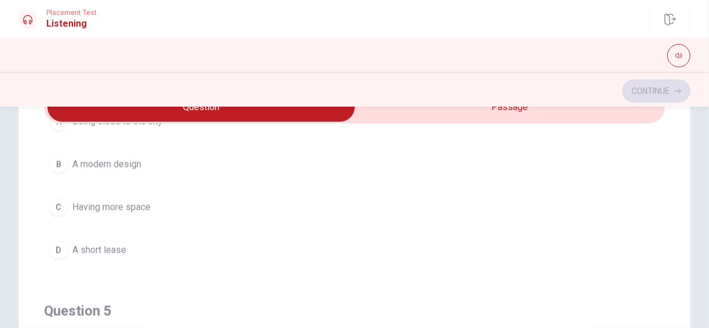
scroll to position [872, 0]
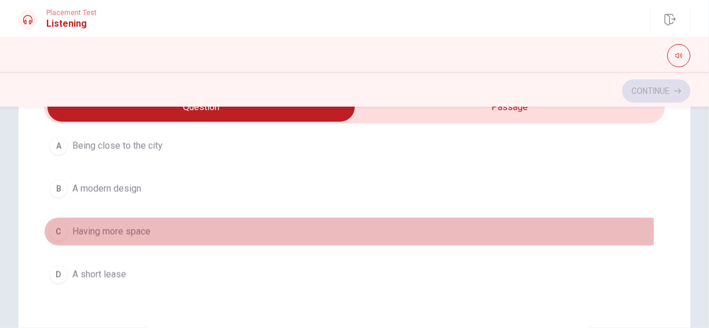
click at [140, 226] on span "Having more space" at bounding box center [111, 232] width 78 height 14
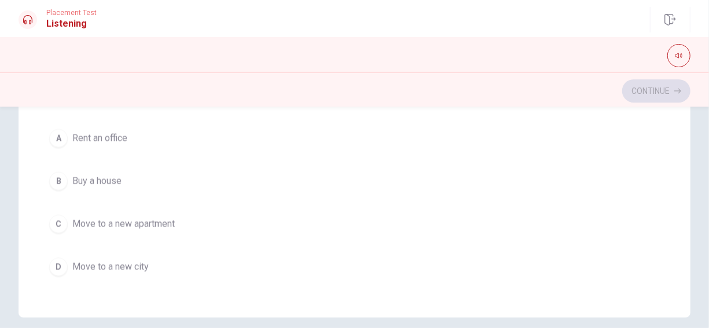
scroll to position [296, 0]
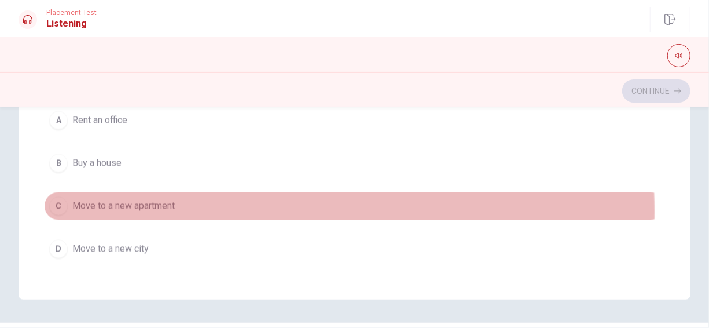
click at [145, 203] on span "Move to a new apartment" at bounding box center [123, 206] width 103 height 14
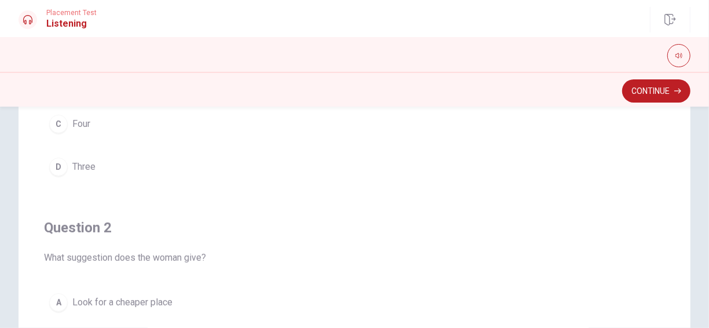
scroll to position [180, 0]
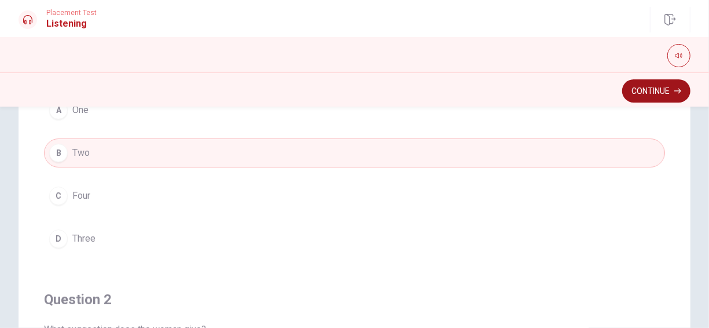
click at [665, 84] on button "Continue" at bounding box center [657, 90] width 68 height 23
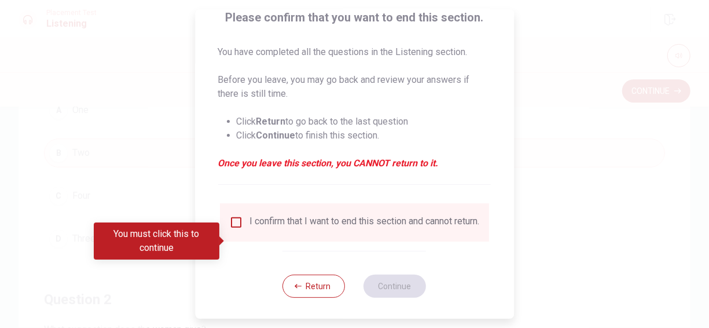
scroll to position [104, 0]
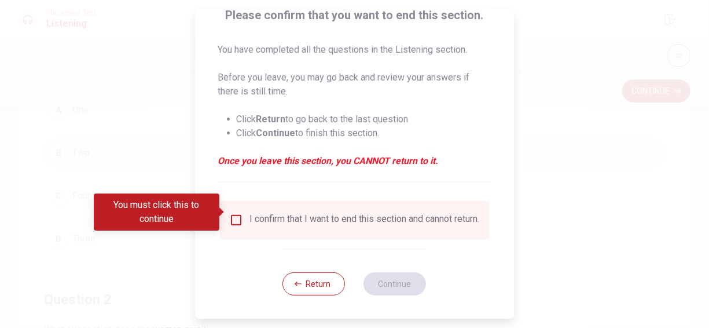
click at [233, 213] on input "You must click this to continue" at bounding box center [236, 220] width 14 height 14
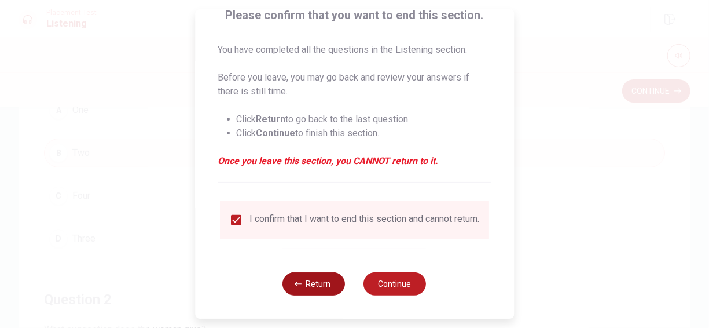
click at [295, 281] on icon "button" at bounding box center [298, 283] width 7 height 7
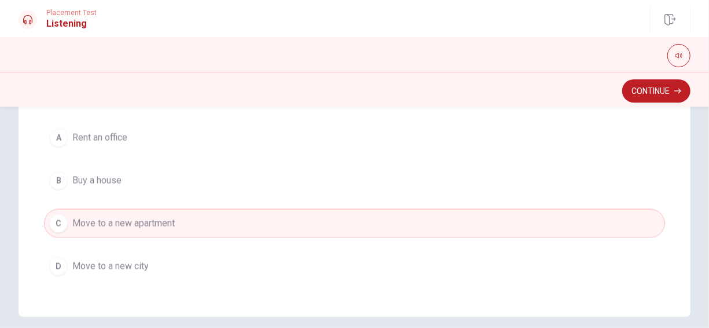
scroll to position [328, 0]
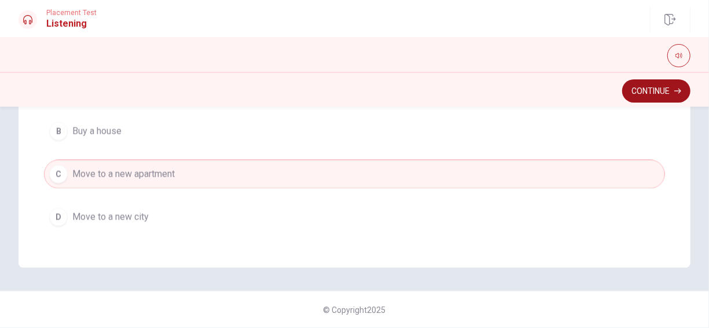
click at [658, 94] on button "Continue" at bounding box center [657, 90] width 68 height 23
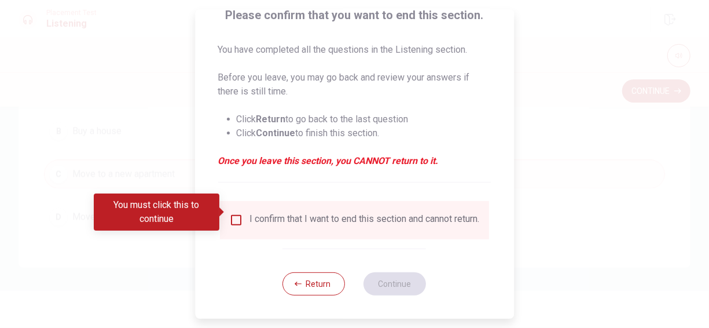
scroll to position [104, 0]
click at [240, 213] on input "You must click this to continue" at bounding box center [236, 220] width 14 height 14
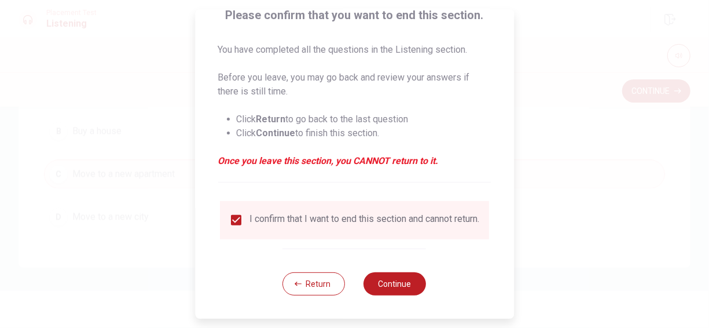
click at [572, 177] on div at bounding box center [354, 164] width 709 height 328
click at [302, 281] on button "Return" at bounding box center [314, 283] width 63 height 23
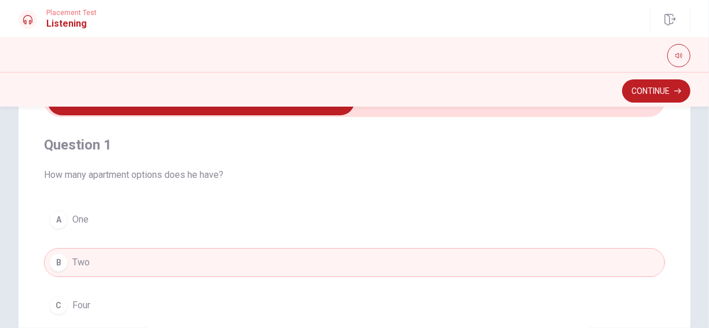
scroll to position [0, 0]
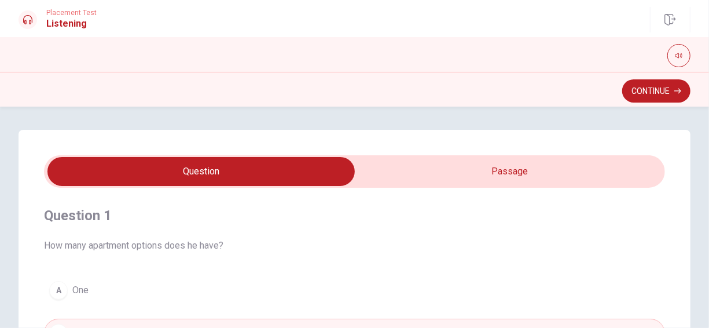
type input "75"
click at [469, 177] on input "checkbox" at bounding box center [201, 171] width 932 height 29
checkbox input "true"
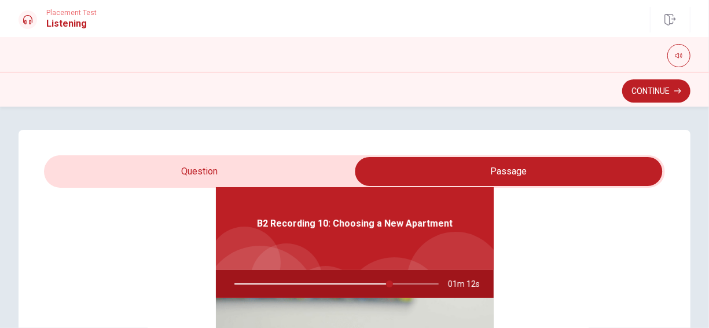
type input "76"
click at [257, 175] on input "checkbox" at bounding box center [509, 171] width 932 height 29
checkbox input "false"
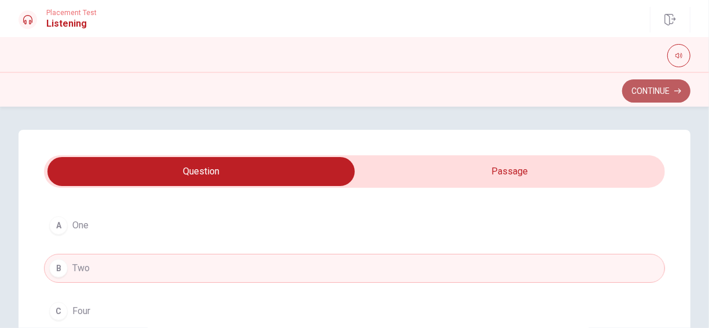
click at [641, 96] on button "Continue" at bounding box center [657, 90] width 68 height 23
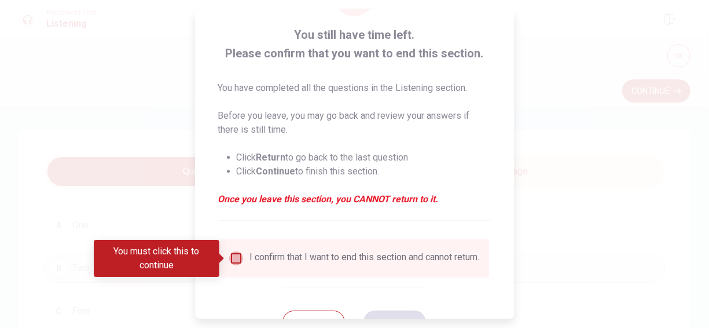
click at [233, 253] on input "You must click this to continue" at bounding box center [236, 258] width 14 height 14
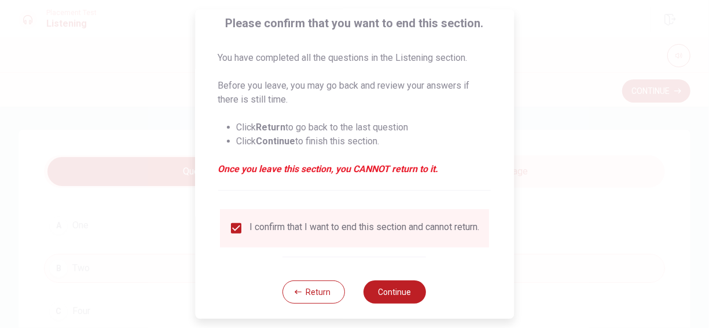
scroll to position [104, 0]
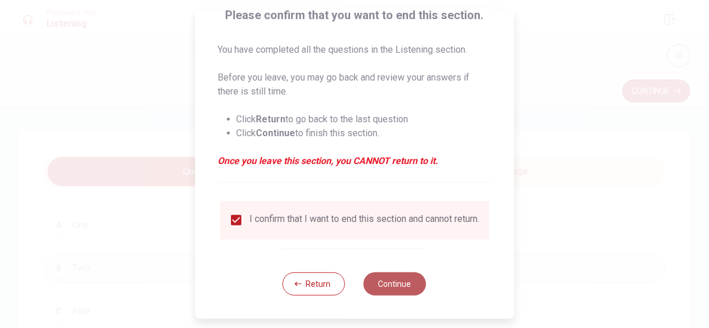
click at [400, 287] on button "Continue" at bounding box center [395, 283] width 63 height 23
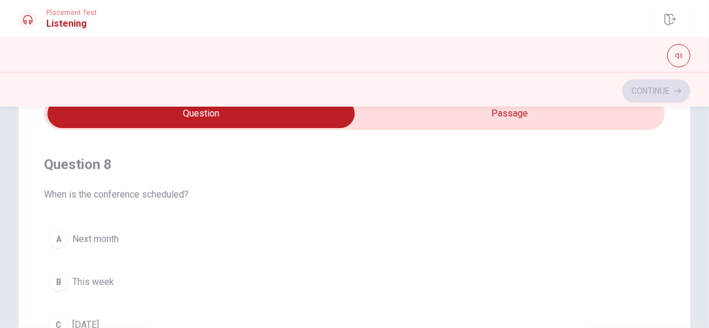
scroll to position [579, 0]
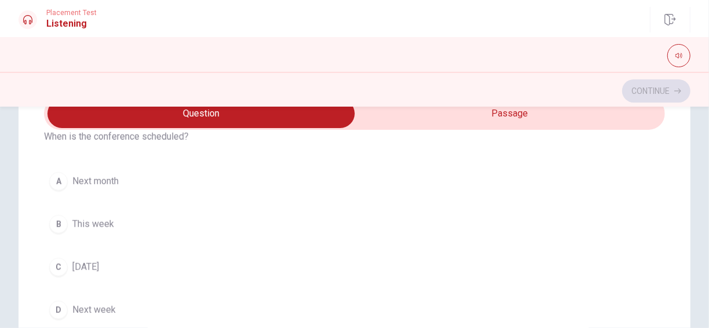
click at [116, 182] on span "Next month" at bounding box center [95, 181] width 46 height 14
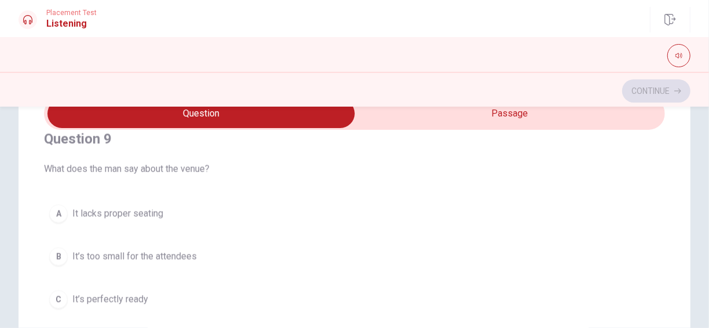
scroll to position [869, 0]
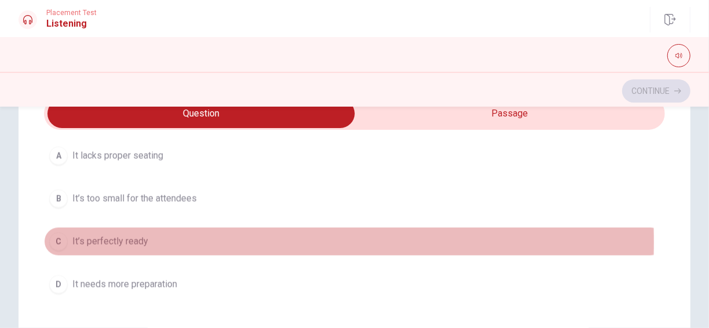
click at [149, 236] on button "C It’s perfectly ready" at bounding box center [354, 241] width 621 height 29
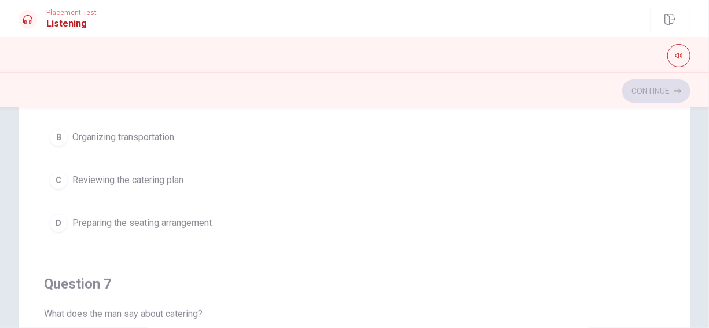
scroll to position [116, 0]
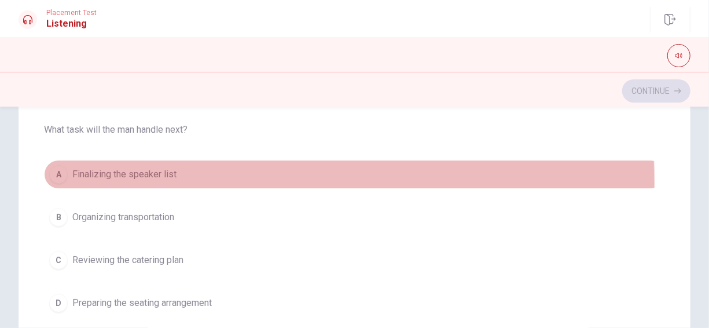
click at [145, 182] on button "A Finalizing the speaker list" at bounding box center [354, 174] width 621 height 29
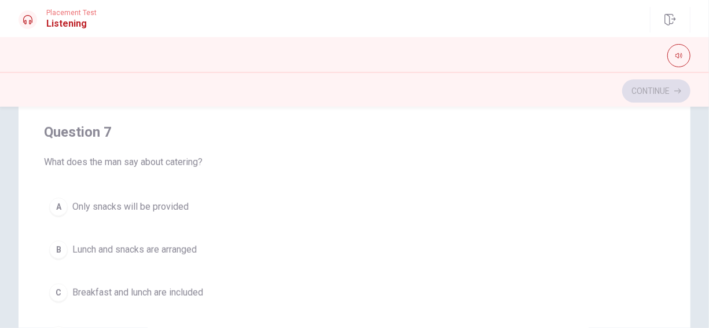
scroll to position [290, 0]
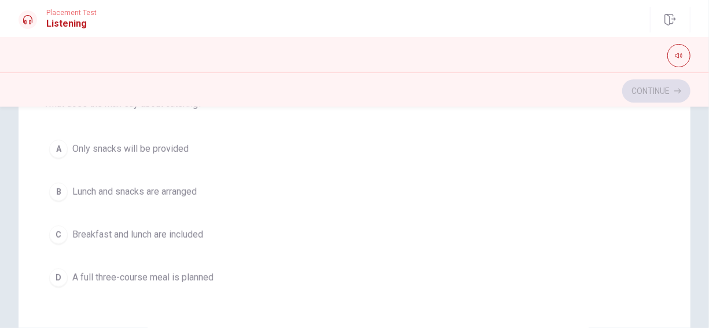
click at [138, 148] on span "Only snacks will be provided" at bounding box center [130, 149] width 116 height 14
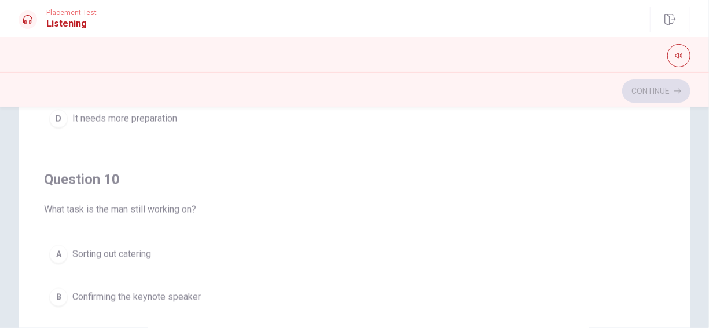
scroll to position [232, 0]
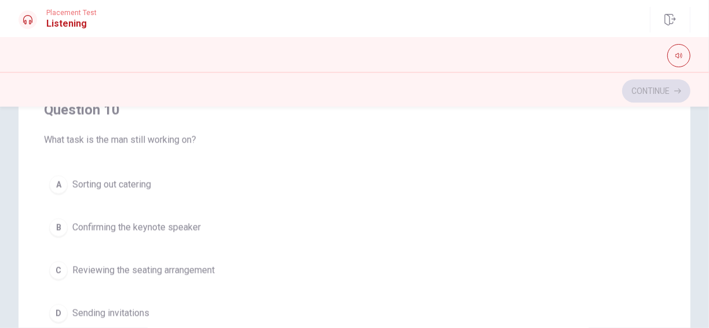
click at [172, 221] on span "Confirming the keynote speaker" at bounding box center [136, 228] width 129 height 14
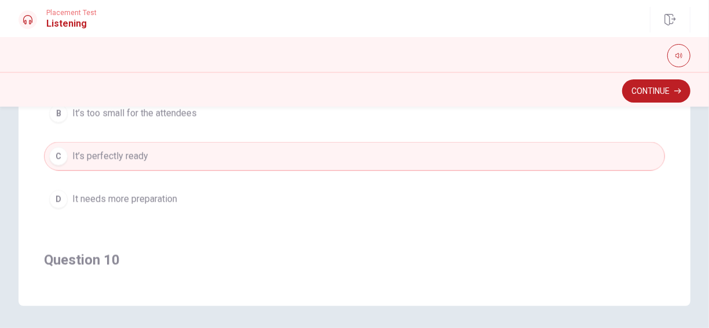
scroll to position [641, 0]
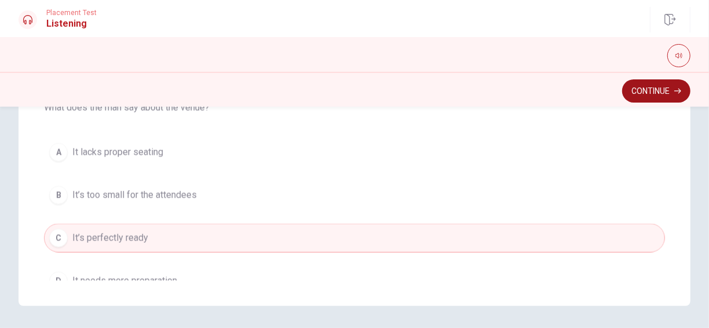
click at [663, 88] on button "Continue" at bounding box center [657, 90] width 68 height 23
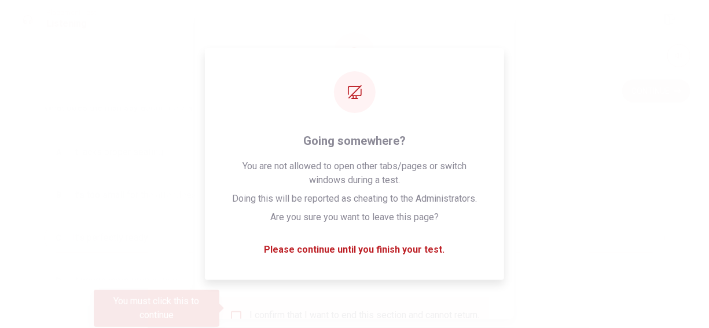
scroll to position [58, 0]
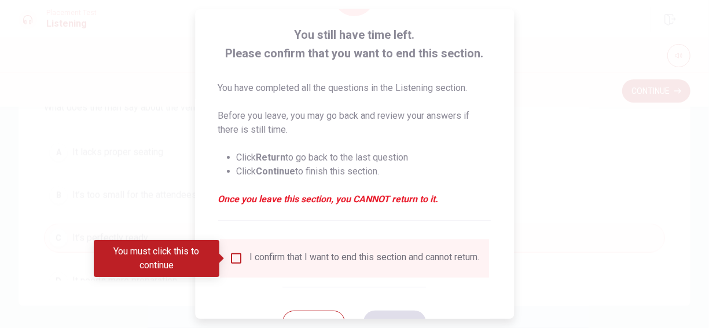
click at [230, 260] on input "You must click this to continue" at bounding box center [236, 258] width 14 height 14
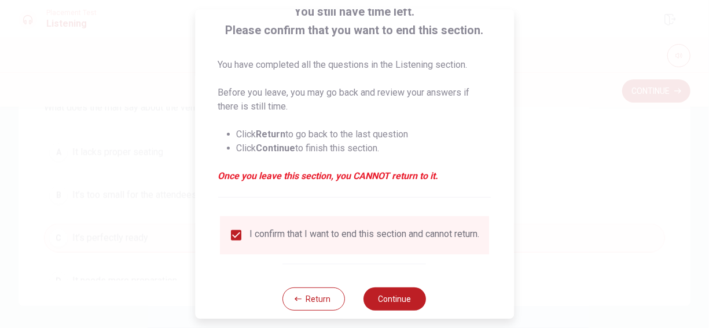
scroll to position [104, 0]
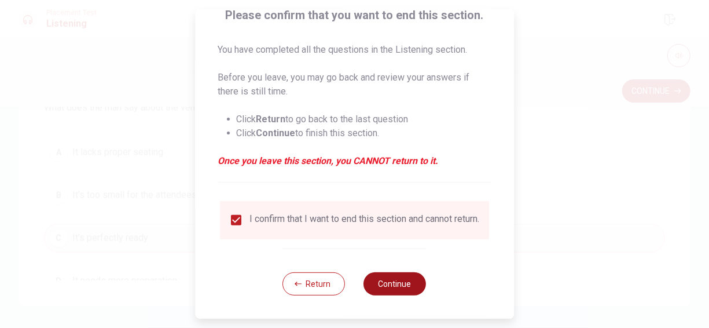
click at [382, 284] on button "Continue" at bounding box center [395, 283] width 63 height 23
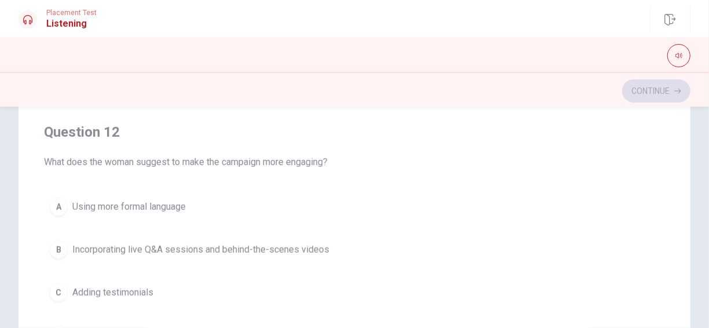
scroll to position [290, 0]
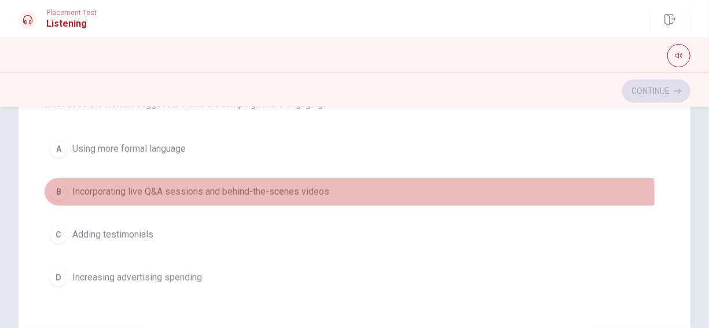
click at [182, 194] on span "Incorporating live Q&A sessions and behind-the-scenes videos" at bounding box center [200, 192] width 257 height 14
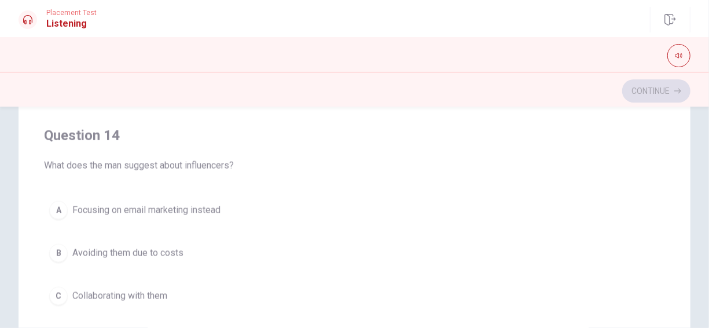
scroll to position [814, 0]
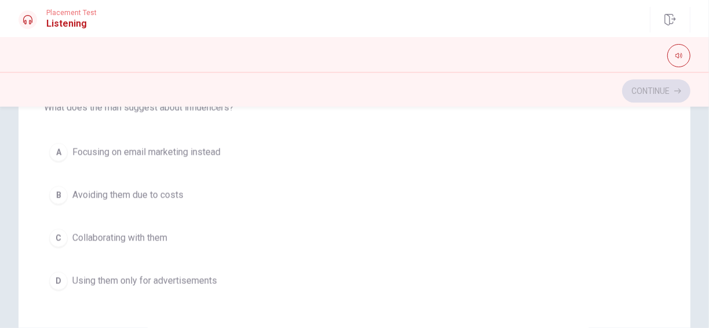
click at [158, 276] on span "Using them only for advertisements" at bounding box center [144, 281] width 145 height 14
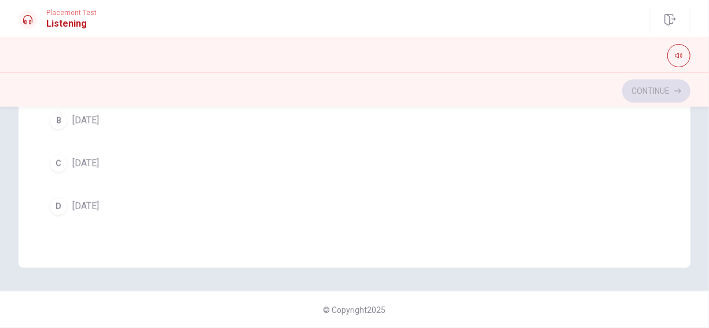
scroll to position [396, 0]
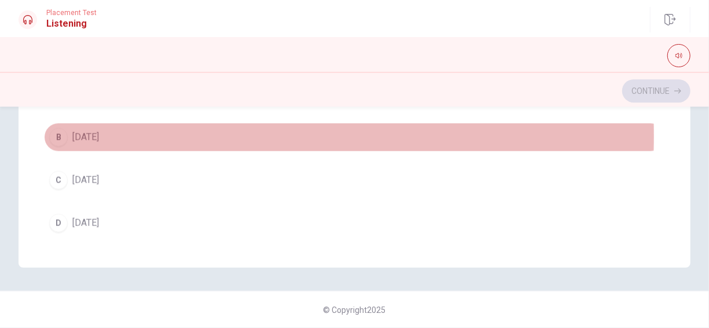
click at [93, 132] on span "Next Friday" at bounding box center [85, 137] width 27 height 14
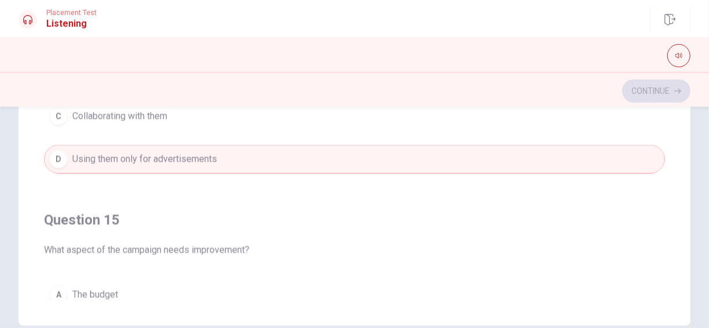
scroll to position [756, 0]
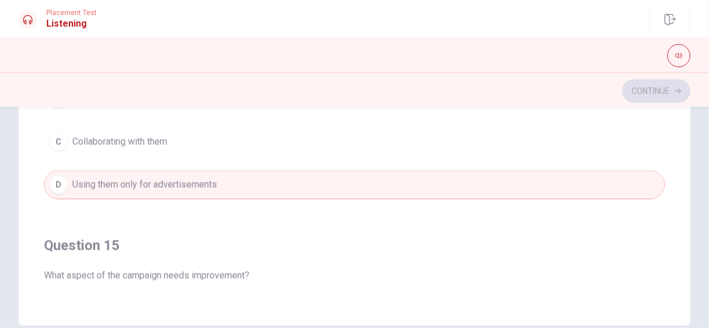
click at [167, 138] on span "Collaborating with them" at bounding box center [119, 142] width 95 height 14
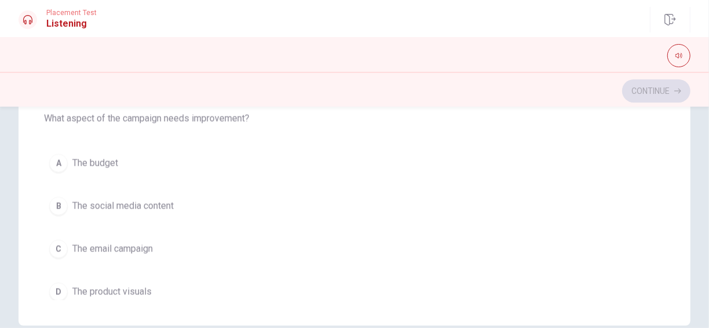
scroll to position [930, 0]
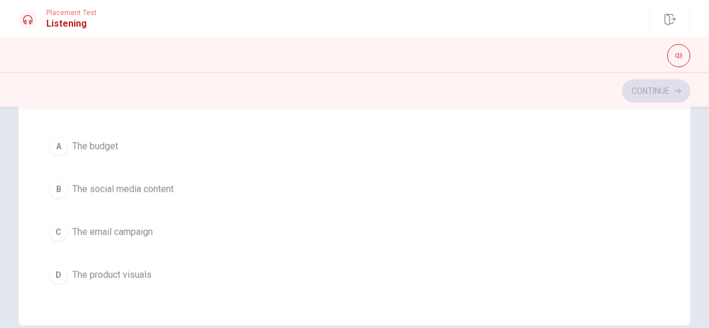
click at [134, 182] on span "The social media content" at bounding box center [122, 189] width 101 height 14
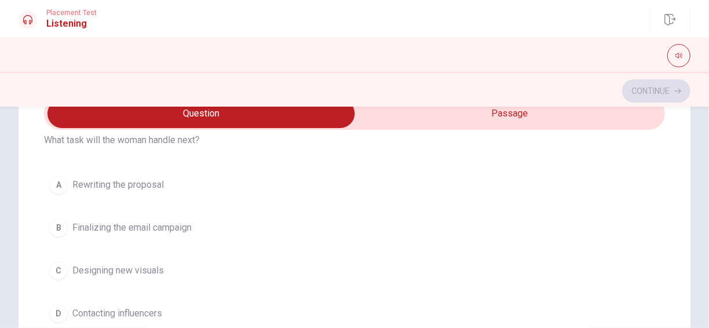
scroll to position [61, 0]
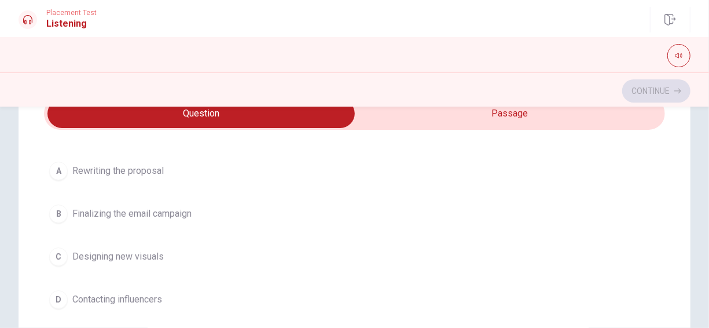
click at [141, 298] on span "Contacting influencers" at bounding box center [117, 299] width 90 height 14
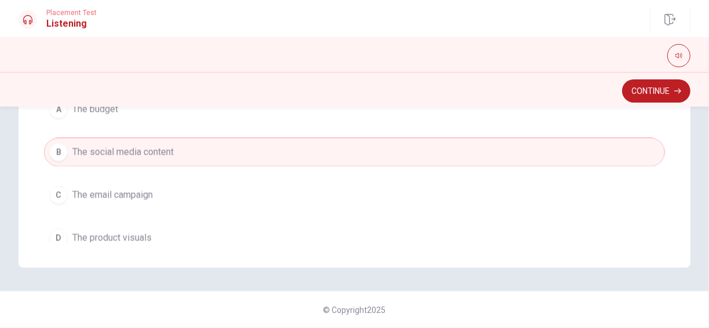
scroll to position [930, 0]
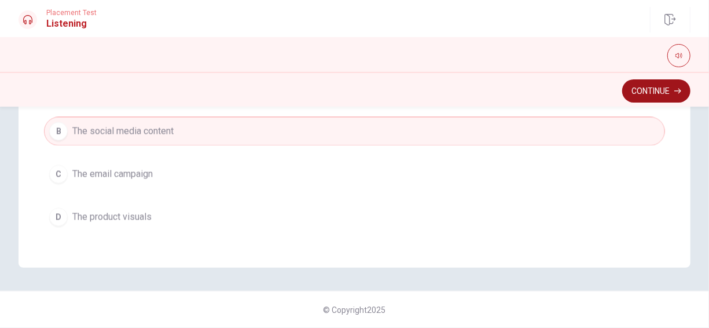
click at [649, 95] on button "Continue" at bounding box center [657, 90] width 68 height 23
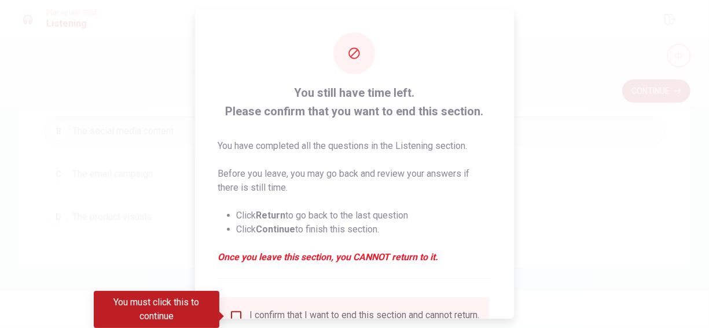
click at [237, 308] on div "I confirm that I want to end this section and cannot return." at bounding box center [354, 316] width 269 height 38
click at [238, 311] on input "You must click this to continue" at bounding box center [236, 316] width 14 height 14
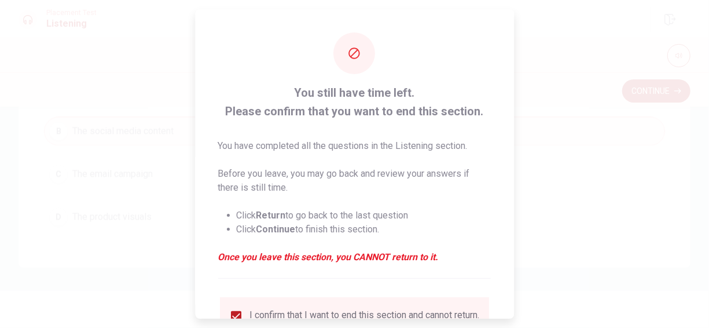
scroll to position [104, 0]
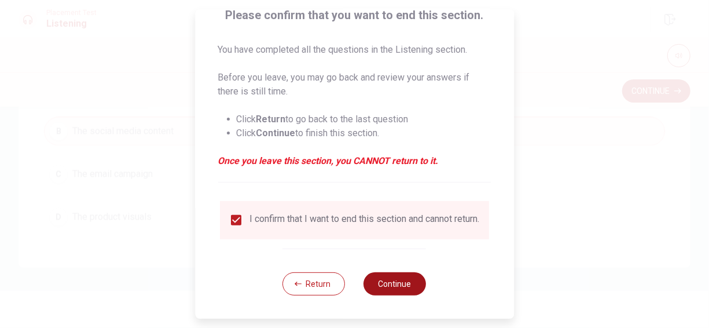
click at [385, 281] on button "Continue" at bounding box center [395, 283] width 63 height 23
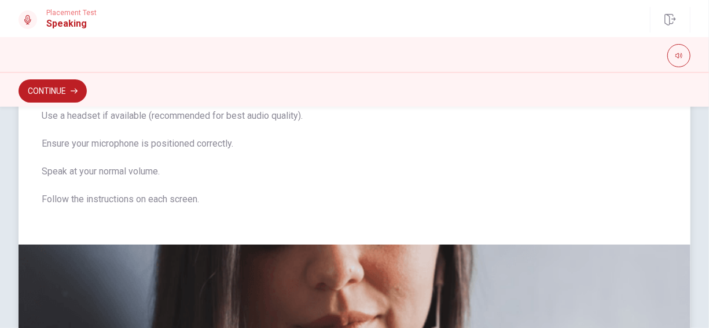
scroll to position [0, 0]
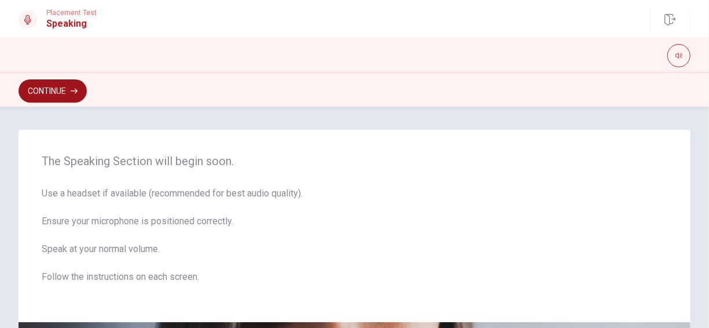
click at [79, 85] on button "Continue" at bounding box center [53, 90] width 68 height 23
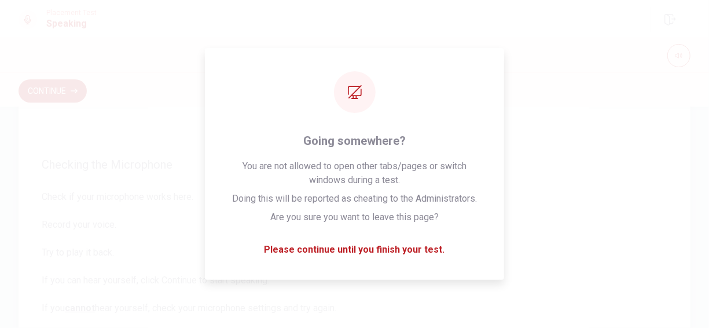
scroll to position [50, 0]
click at [610, 69] on div at bounding box center [354, 54] width 709 height 35
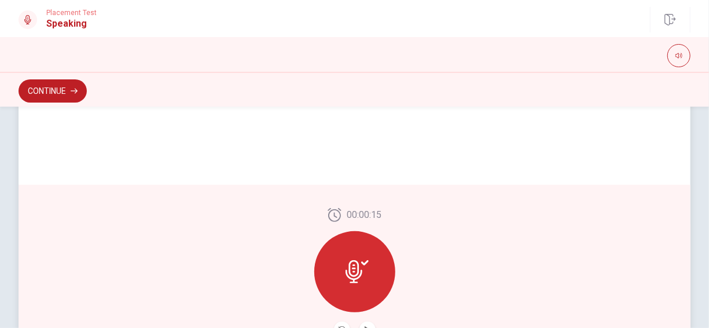
scroll to position [339, 0]
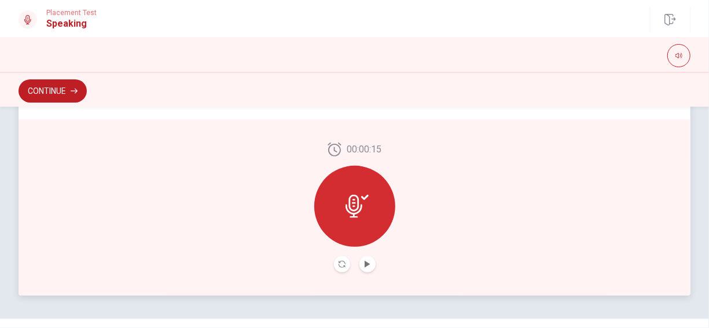
click at [370, 191] on div at bounding box center [354, 206] width 81 height 81
click at [371, 263] on button "Play Audio" at bounding box center [368, 264] width 16 height 16
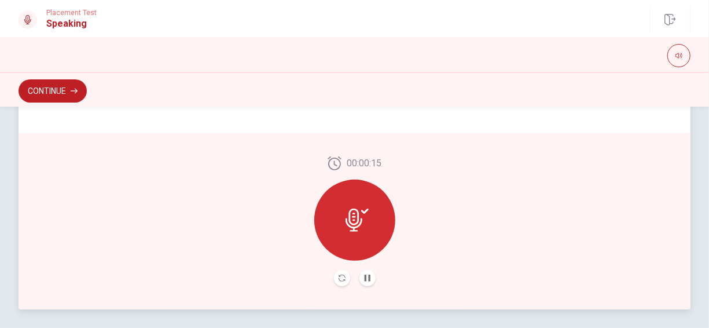
scroll to position [309, 0]
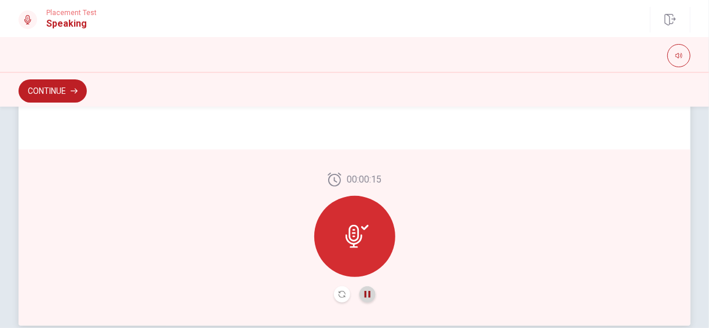
click at [364, 295] on icon "Pause Audio" at bounding box center [367, 294] width 7 height 7
click at [363, 243] on icon at bounding box center [357, 236] width 23 height 23
click at [369, 291] on button "Play Audio" at bounding box center [368, 294] width 16 height 16
click at [558, 207] on div "00:00:15" at bounding box center [355, 237] width 672 height 176
click at [375, 232] on div at bounding box center [354, 236] width 81 height 81
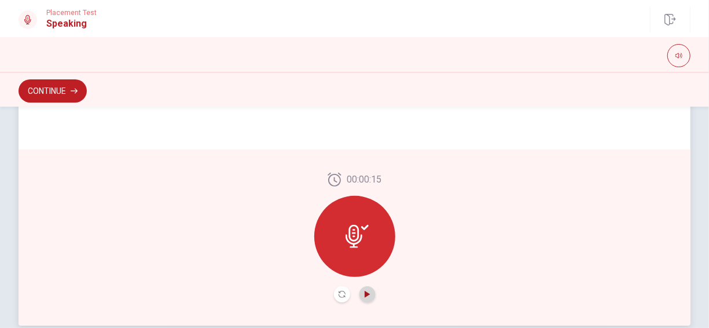
click at [366, 295] on icon "Play Audio" at bounding box center [367, 294] width 7 height 7
click at [339, 295] on icon "Record Again" at bounding box center [342, 294] width 7 height 7
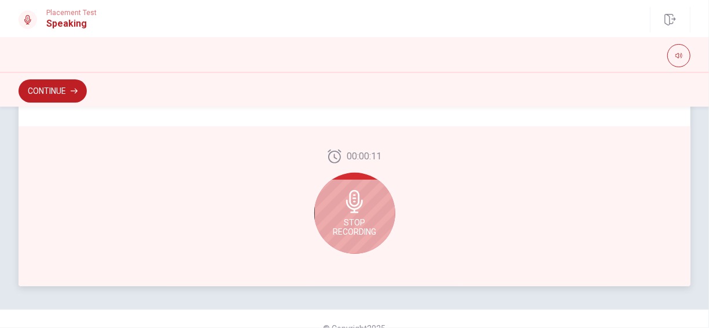
scroll to position [367, 0]
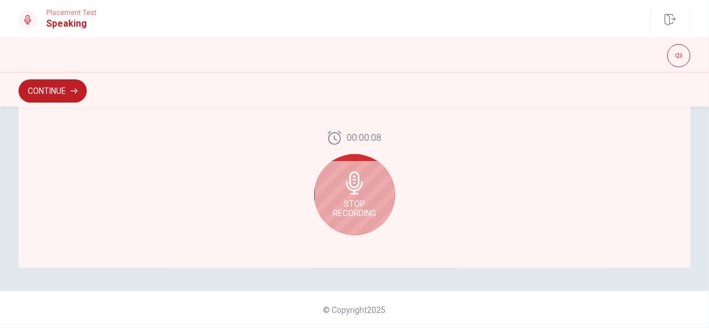
click at [372, 198] on div "Stop Recording" at bounding box center [354, 194] width 81 height 81
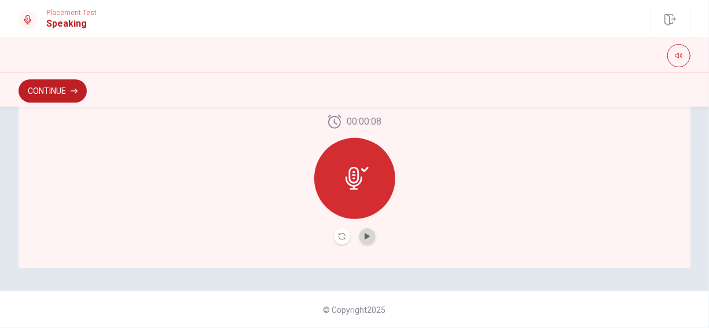
click at [361, 237] on button "Play Audio" at bounding box center [368, 236] width 16 height 16
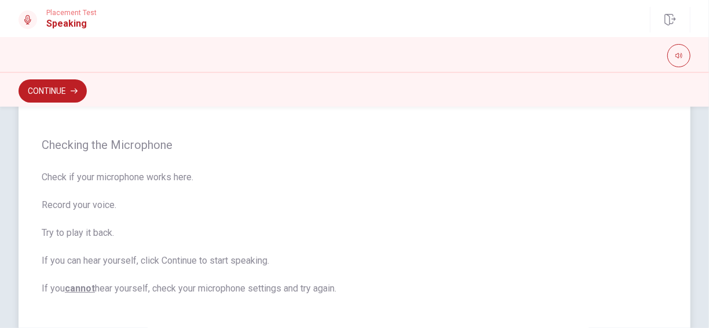
scroll to position [0, 0]
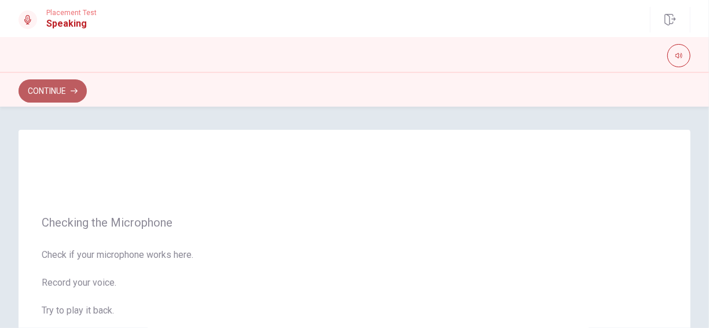
click at [54, 82] on button "Continue" at bounding box center [53, 90] width 68 height 23
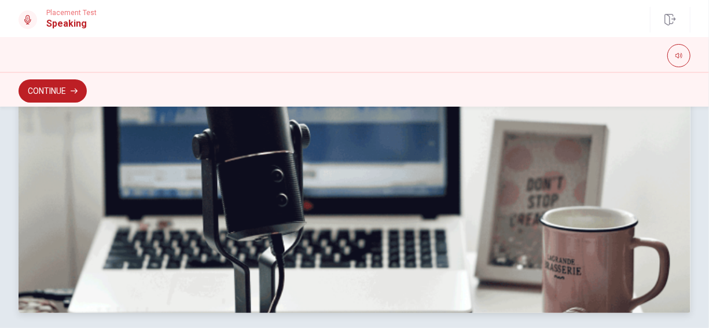
scroll to position [402, 0]
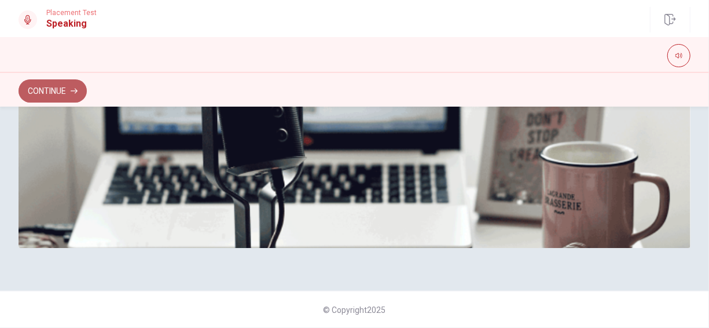
click at [39, 96] on button "Continue" at bounding box center [53, 90] width 68 height 23
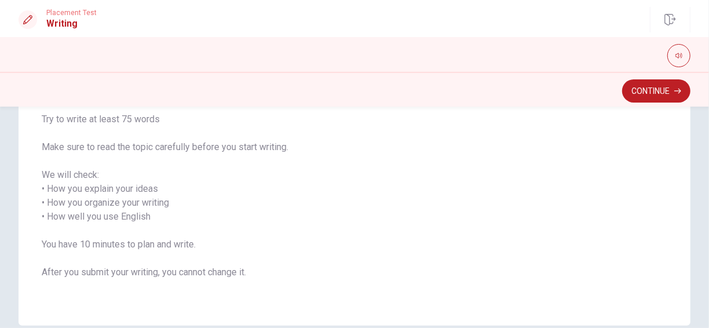
scroll to position [205, 0]
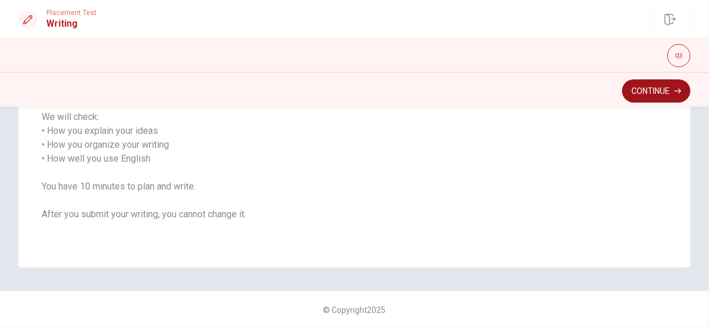
click at [665, 87] on button "Continue" at bounding box center [657, 90] width 68 height 23
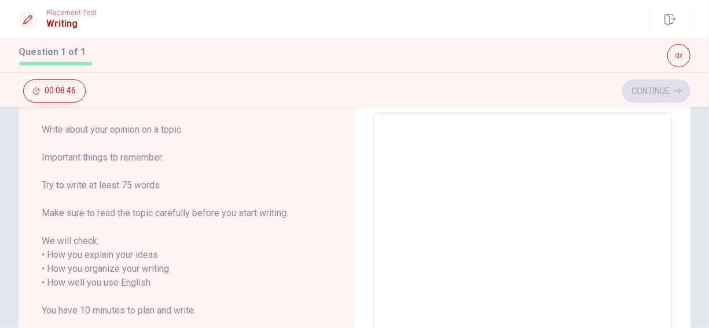
scroll to position [0, 0]
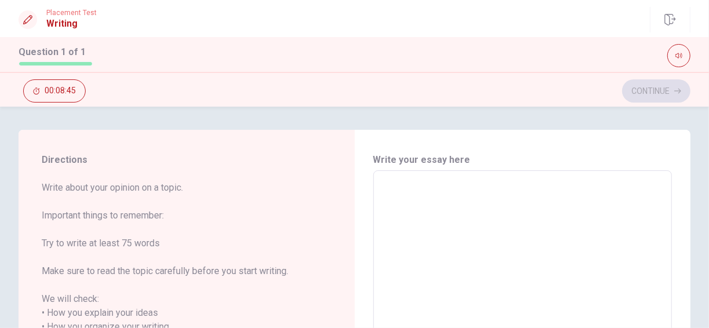
click at [465, 216] on textarea at bounding box center [523, 334] width 283 height 308
type textarea "I"
type textarea "x"
type textarea "I"
type textarea "x"
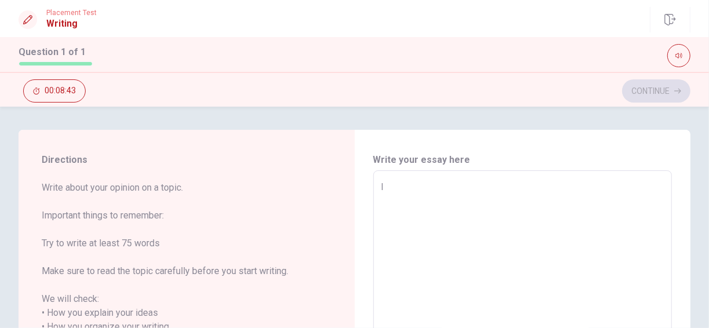
type textarea "I w"
type textarea "x"
type textarea "I wn"
type textarea "x"
type textarea "I wnj"
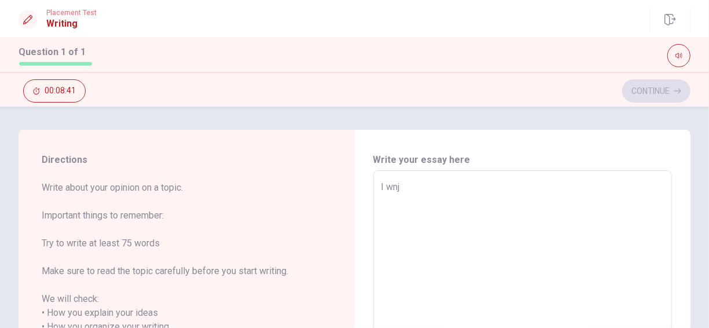
type textarea "x"
type textarea "I wnjoy"
type textarea "x"
type textarea "I wnjo"
type textarea "x"
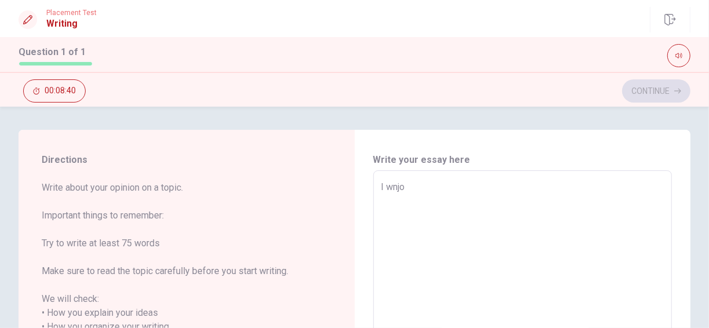
type textarea "I wnj"
type textarea "x"
type textarea "I wn"
type textarea "x"
type textarea "I w"
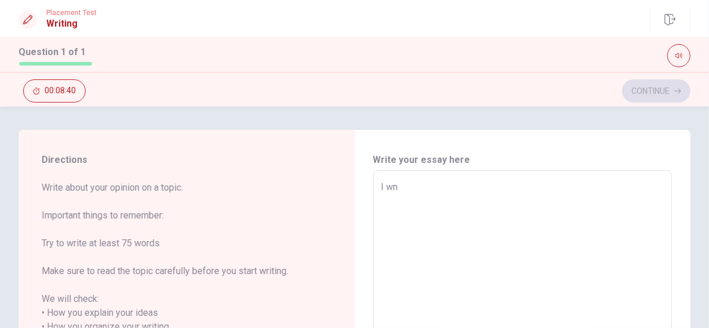
type textarea "x"
type textarea "I"
type textarea "x"
type textarea "I"
type textarea "x"
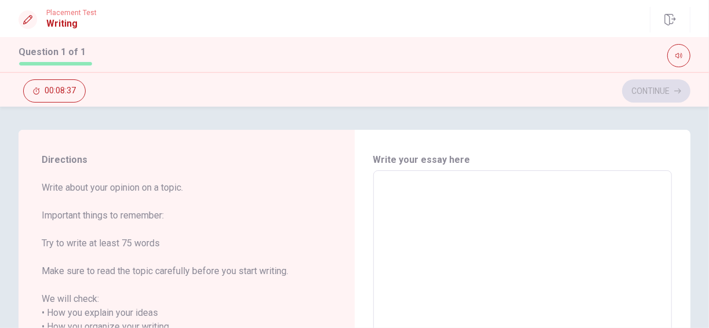
type textarea "N"
type textarea "x"
type textarea "No"
type textarea "x"
type textarea "Now"
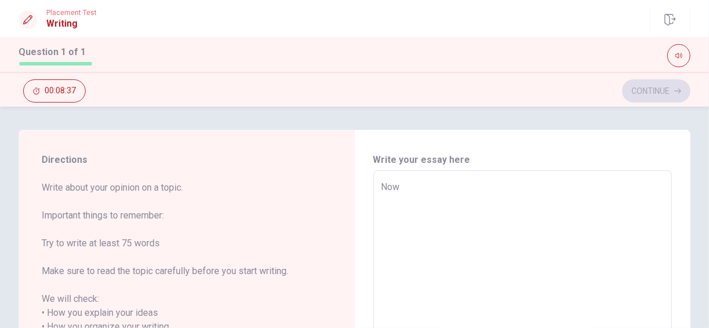
type textarea "x"
type textarea "Now"
type textarea "x"
type textarea "Now I"
type textarea "x"
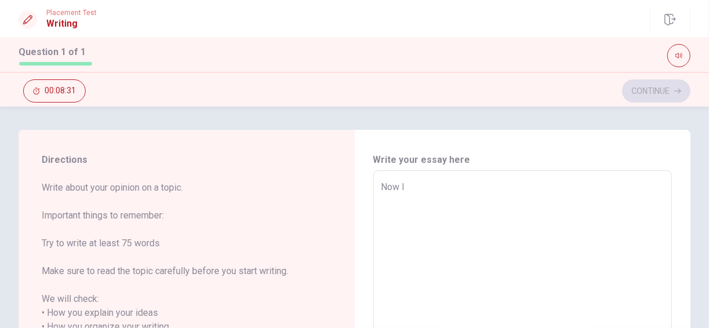
type textarea "Now"
type textarea "x"
type textarea "Now"
type textarea "x"
type textarea "Now,"
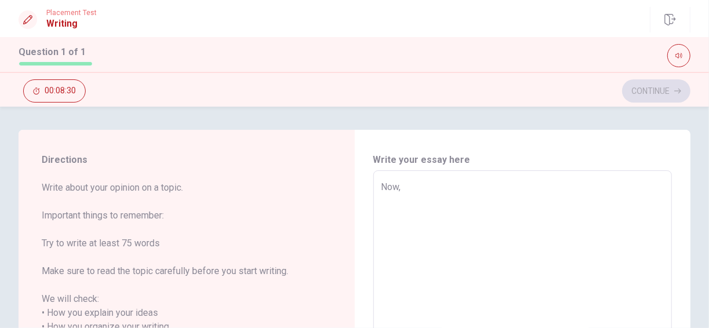
type textarea "x"
type textarea "Now,"
type textarea "x"
type textarea "Now, I"
type textarea "x"
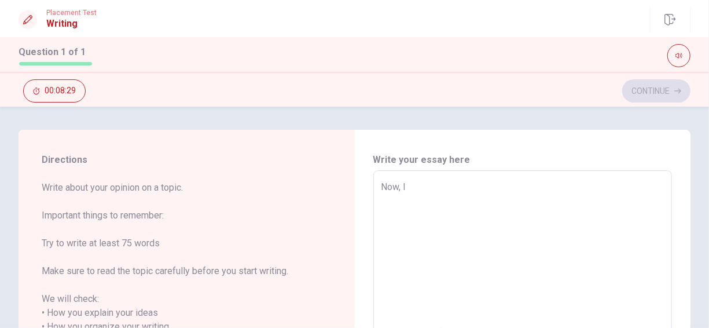
type textarea "Now, I,"
type textarea "x"
type textarea "Now, I,m"
type textarea "x"
type textarea "Now, I,"
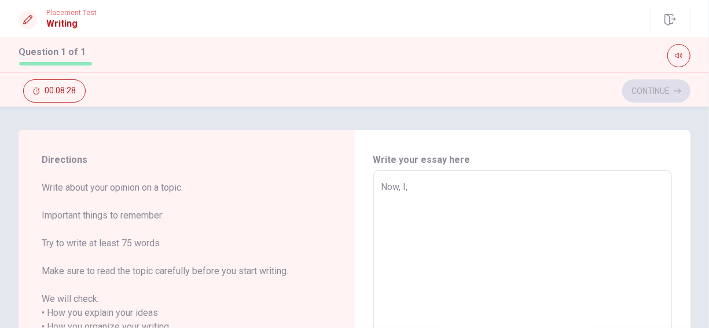
type textarea "x"
type textarea "Now, I"
type textarea "x"
type textarea "Now, I7"
type textarea "x"
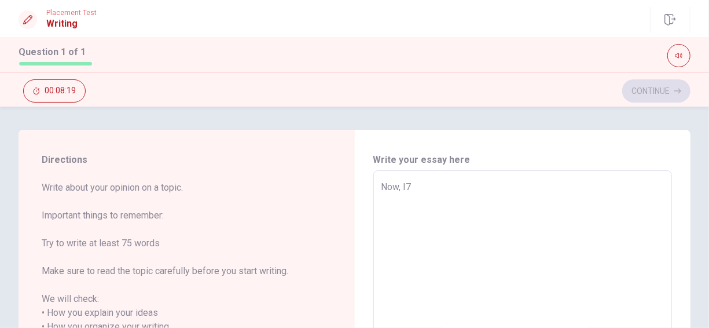
type textarea "Now, I"
type textarea "x"
type textarea "Now, I'"
type textarea "x"
type textarea "Now, I'm"
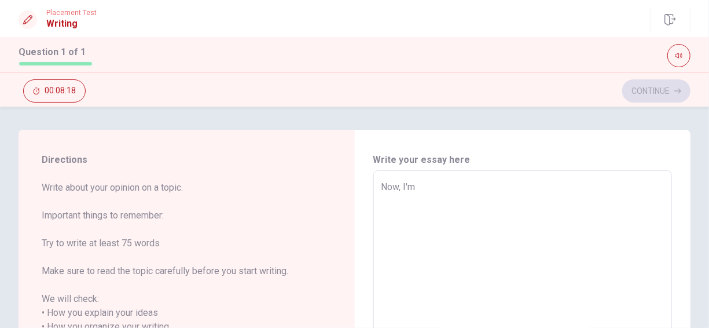
type textarea "x"
type textarea "Now, I'm"
type textarea "x"
type textarea "Now, I'm a"
type textarea "x"
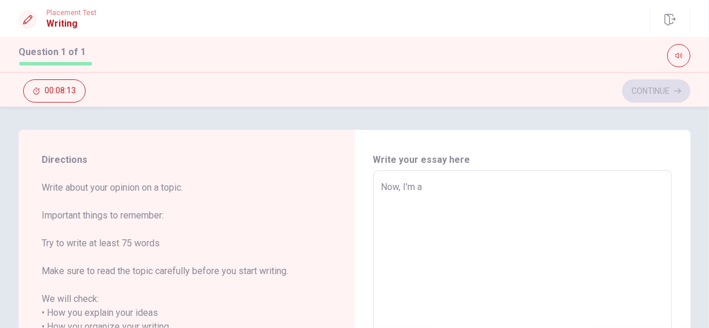
type textarea "Now, I'm au"
type textarea "x"
type textarea "Now, I'm aui"
type textarea "x"
type textarea "Now, I'm au"
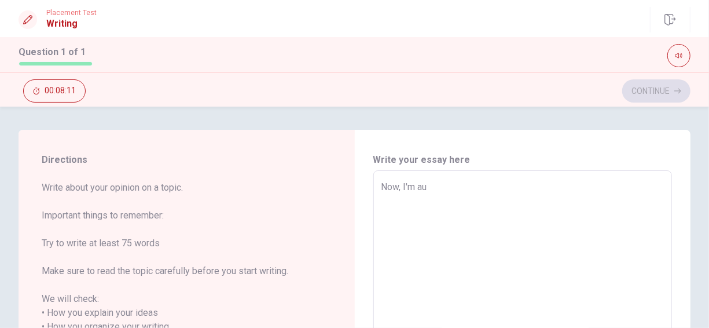
type textarea "x"
type textarea "Now, I'm a"
type textarea "x"
type textarea "Now, I'm"
type textarea "x"
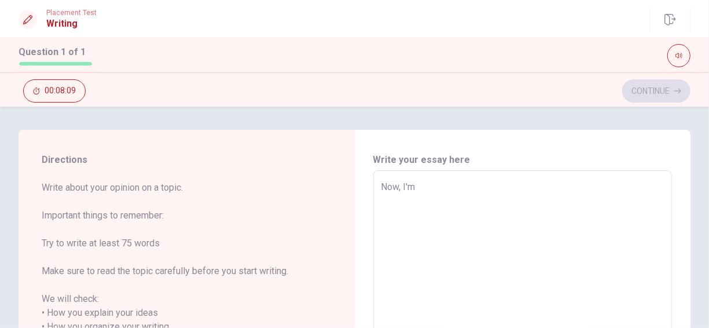
type textarea "Now, I'm q"
type textarea "x"
type textarea "Now, I'm qu"
type textarea "x"
type textarea "Now, I'm qui"
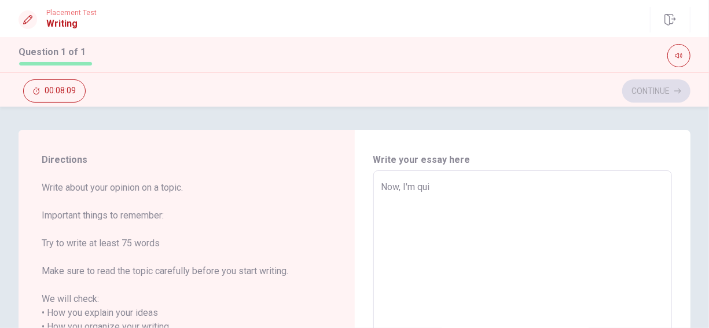
type textarea "x"
type textarea "Now, I'm quit"
type textarea "x"
type textarea "Now, I'm qui"
type textarea "x"
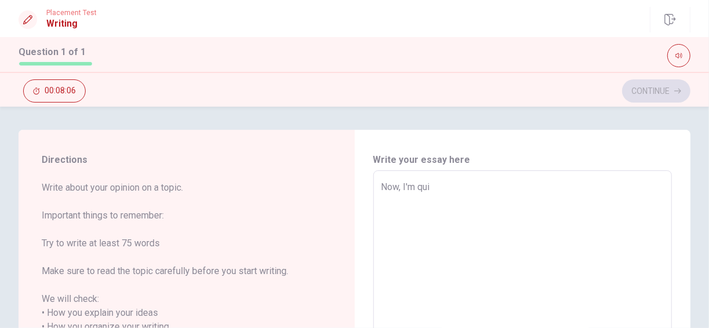
type textarea "Now, I'm quie"
type textarea "x"
type textarea "Now, I'm quiet"
type textarea "x"
type textarea "Now, I'm quiet"
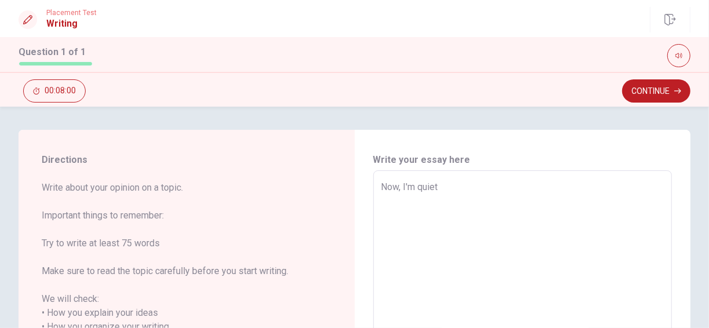
type textarea "x"
type textarea "Now, I'm quiet p"
type textarea "x"
type textarea "Now, I'm quiet pｒ"
type textarea "x"
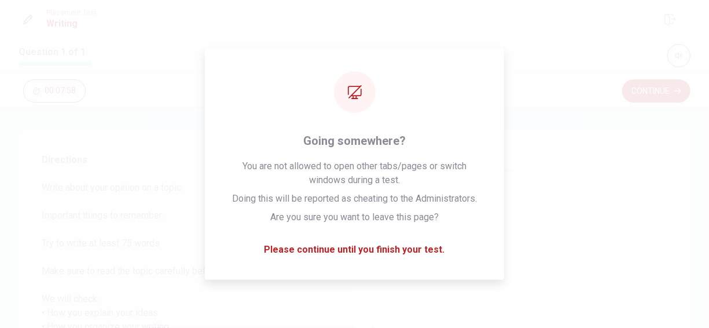
type textarea "Now, I'm quiet pｒｔ"
type textarea "x"
type textarea "Now, I'm quiet pｒち"
type textarea "x"
type textarea "Now, I'm quiet pｒちｃ"
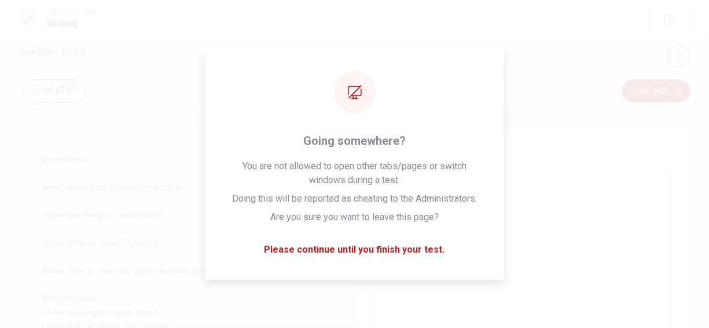
type textarea "x"
type textarea "Now, I'm quiet pｒちし"
type textarea "x"
type textarea "Now, I'm quiet pｒちし"
click at [546, 164] on h6 "Write your essay here" at bounding box center [523, 160] width 299 height 14
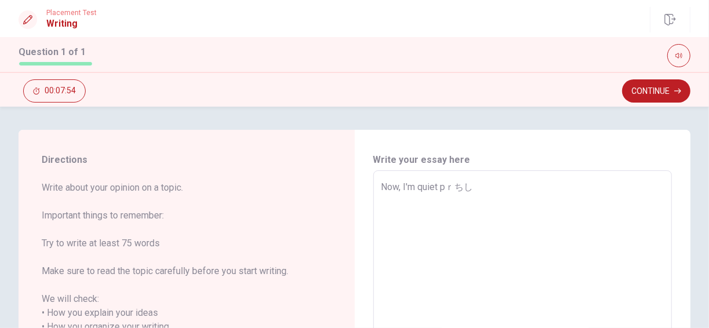
click at [491, 193] on textarea "Now, I'm quiet pｒちし" at bounding box center [523, 334] width 283 height 308
type textarea "x"
type textarea "Now, I'm quiet pｒち"
type textarea "x"
type textarea "Now, I'm quiet pｒ"
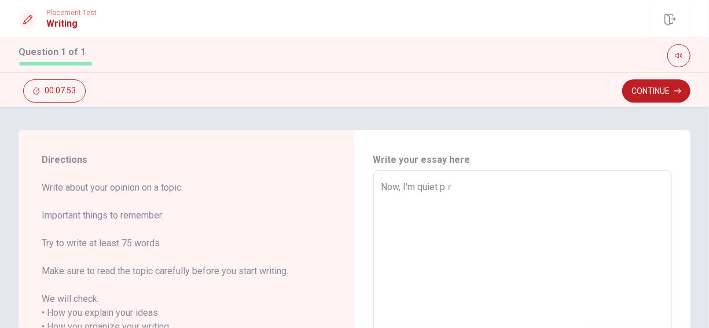
type textarea "x"
type textarea "Now, I'm quiet p"
type textarea "x"
type textarea "Now, I'm quiet"
type textarea "x"
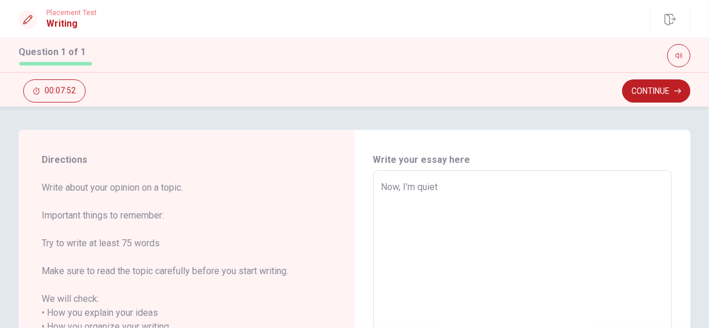
type textarea "Now, I'm quiet p"
type textarea "x"
type textarea "Now, I'm quiet pa"
type textarea "x"
type textarea "Now, I'm quiet par"
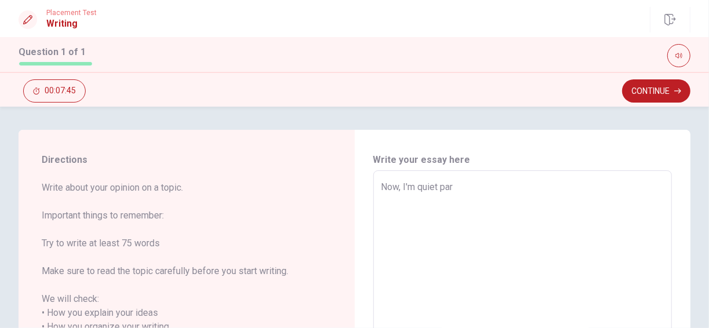
type textarea "x"
type textarea "Now, I'm quiet part"
type textarea "x"
type textarea "Now, I'm quiet parti"
type textarea "x"
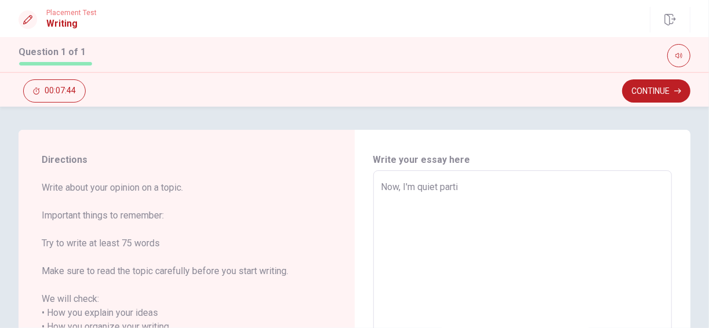
type textarea "Now, I'm quiet partic"
type textarea "x"
type textarea "Now, I'm quiet partici"
type textarea "x"
type textarea "Now, I'm quiet particip"
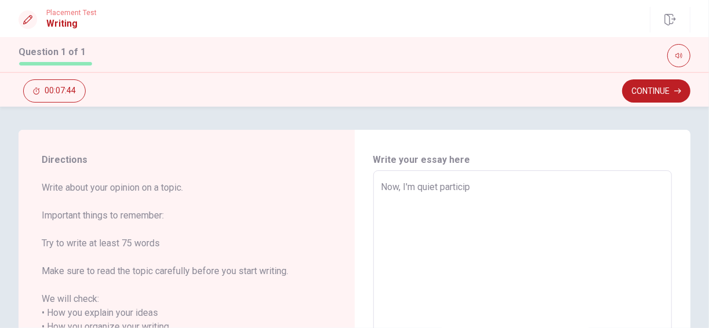
type textarea "x"
type textarea "Now, I'm quiet participa"
type textarea "x"
type textarea "Now, I'm quiet participat"
type textarea "x"
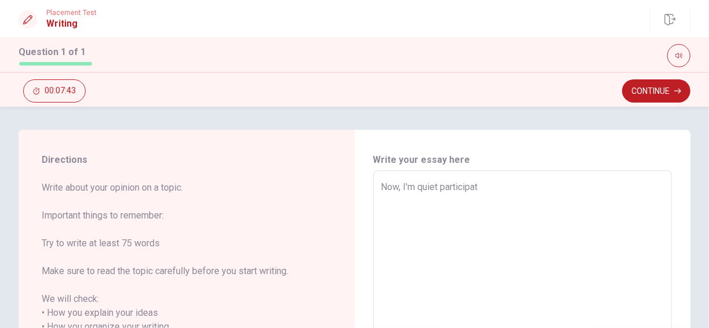
type textarea "Now, I'm quiet participate"
type textarea "x"
type textarea "Now, I'm quiet participatei"
type textarea "x"
type textarea "Now, I'm quiet participatein"
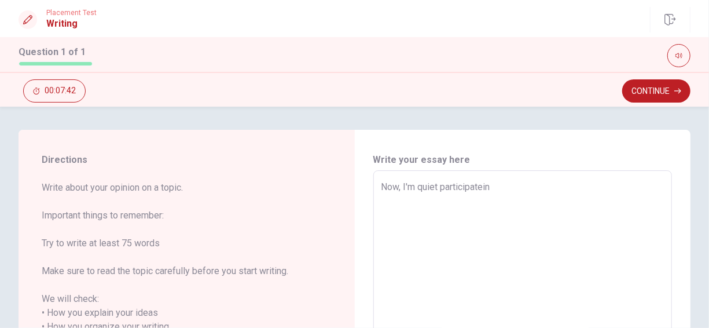
type textarea "x"
type textarea "Now, I'm quiet participateing"
type textarea "x"
type textarea "Now, I'm quiet participatein"
type textarea "x"
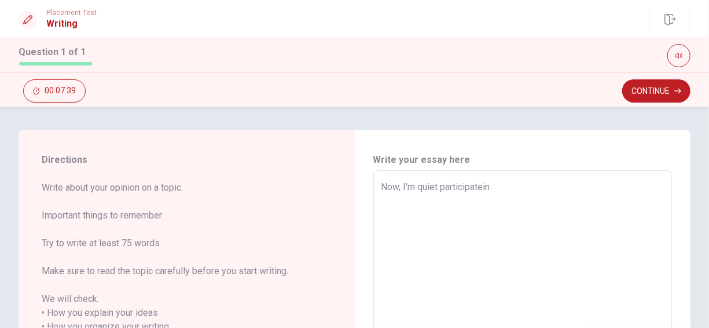
type textarea "Now, I'm quiet participatei"
type textarea "x"
type textarea "Now, I'm quiet participate"
type textarea "x"
type textarea "Now, I'm quiet participat"
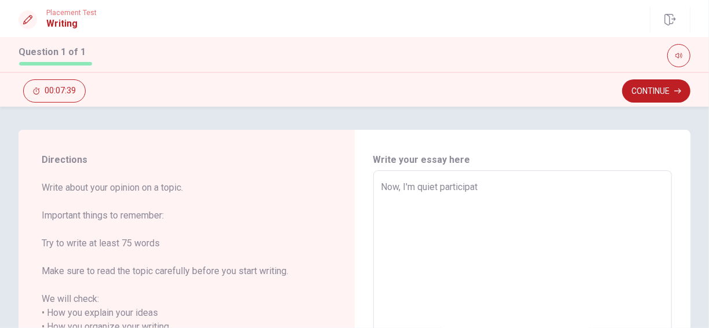
type textarea "x"
type textarea "Now, I'm quiet participati"
type textarea "x"
type textarea "Now, I'm quiet participatin"
type textarea "x"
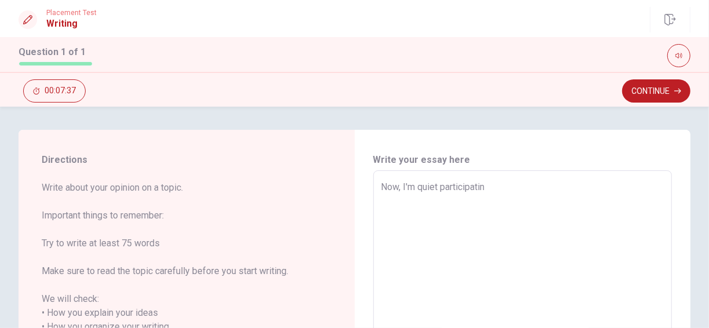
type textarea "Now, I'm quiet participating"
type textarea "x"
type textarea "Now, I'm quiet participating"
type textarea "x"
type textarea "Now, I'm quiet participating i"
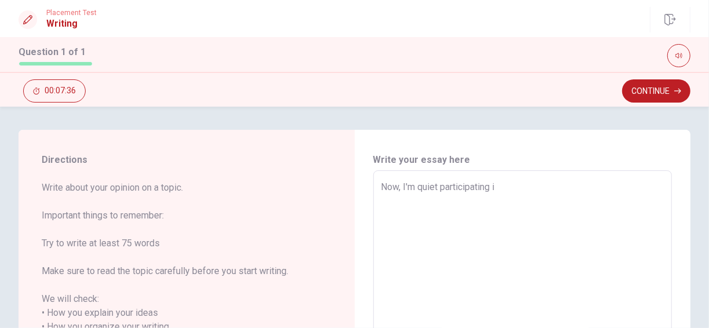
type textarea "x"
type textarea "Now, I'm quiet participating in"
type textarea "x"
type textarea "Now, I'm quiet participating in"
type textarea "x"
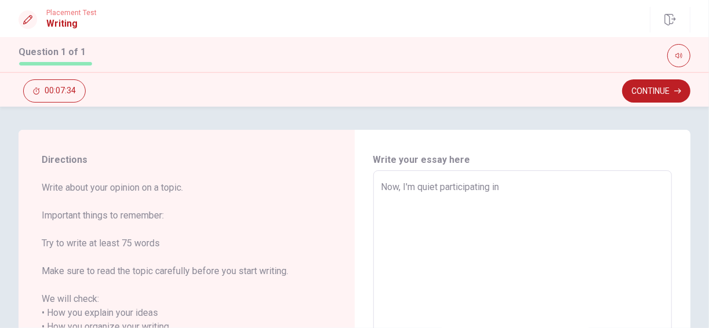
type textarea "Now, I'm quiet participating in"
type textarea "x"
click at [414, 189] on textarea "Now, I'm quiet participating in" at bounding box center [523, 334] width 283 height 308
type textarea "Now, I'mquiet participating in"
type textarea "x"
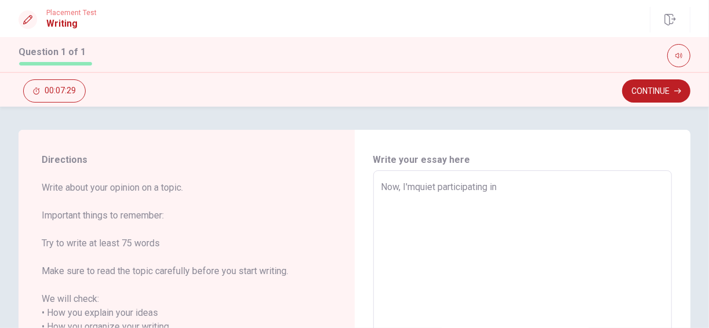
type textarea "Now, I'quiet participating in"
type textarea "x"
type textarea "Now, Iquiet participating in"
type textarea "x"
type textarea "Now, I quiet participating in"
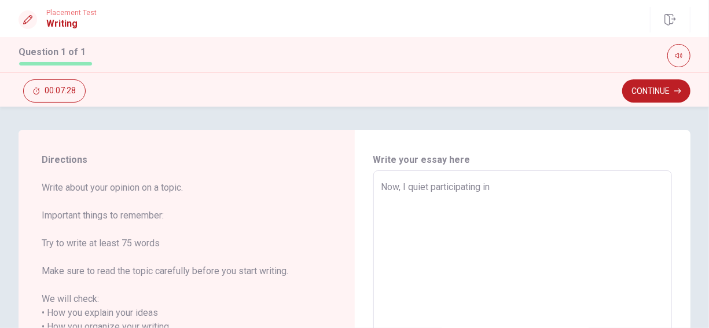
type textarea "x"
type textarea "Now, I qquiet participating in"
type textarea "x"
type textarea "Now, I quiet participating in"
type textarea "x"
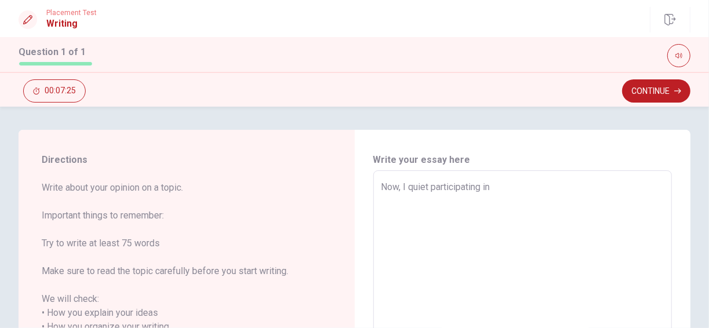
type textarea "Now, I wquiet participating in"
type textarea "x"
type textarea "Now, I waquiet participating in"
type textarea "x"
type textarea "Now, I wasquiet participating in"
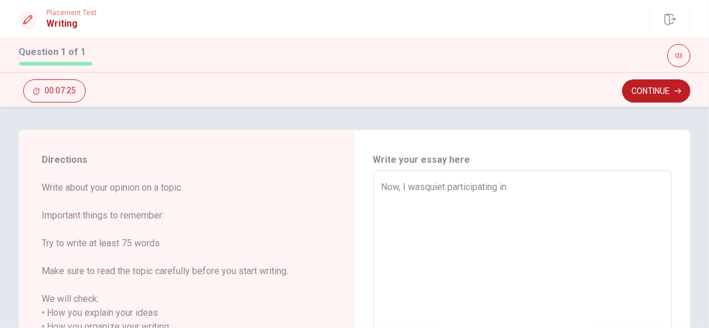
type textarea "x"
type textarea "Now, I was quiet participating in"
click at [525, 191] on textarea "Now, I was quiet participating in" at bounding box center [523, 334] width 283 height 308
type textarea "x"
type textarea "Now, I was quiet participating in"
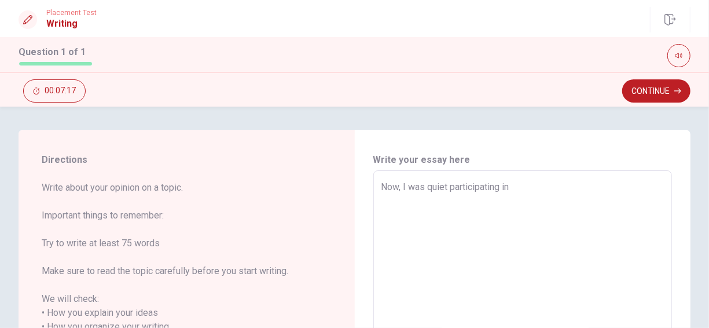
type textarea "x"
type textarea "Now, I was quiet participating in"
type textarea "x"
type textarea "Now, I was quiet participating in,"
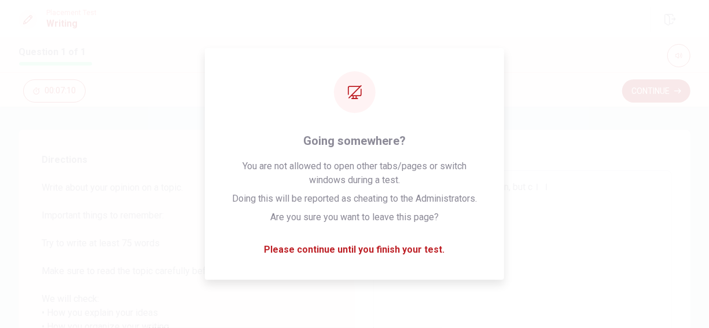
click at [533, 160] on h6 "Write your essay here" at bounding box center [523, 160] width 299 height 14
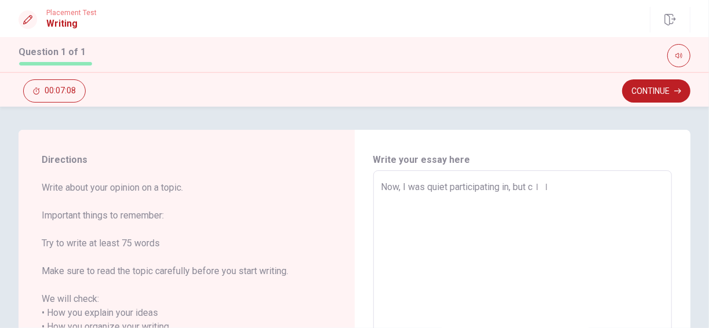
click at [562, 190] on textarea "Now, I was quiet participating in, but cｌｌ" at bounding box center [523, 334] width 283 height 308
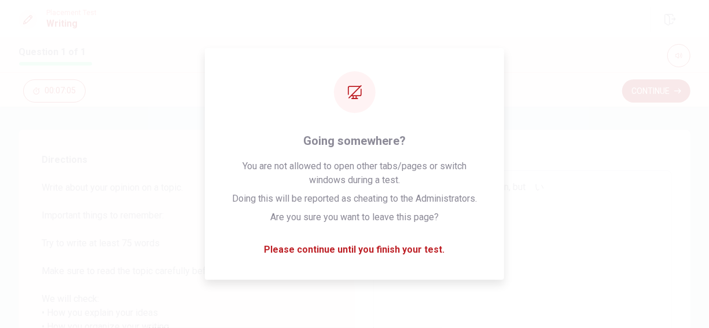
click at [557, 168] on div "Write your essay here Now, I was quiet participating in, but　い x ​ Word count :…" at bounding box center [523, 334] width 299 height 363
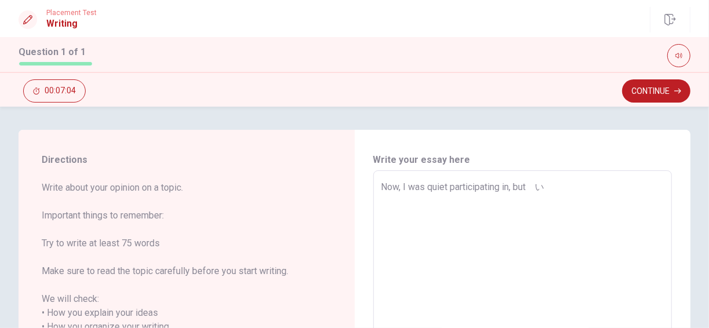
click at [561, 189] on textarea "Now, I was quiet participating in, but　い" at bounding box center [523, 334] width 283 height 308
click at [495, 186] on textarea "Now, I was quiet participating in, but I enjoy participating in c￥" at bounding box center [523, 334] width 283 height 308
click at [636, 185] on textarea "Now, I was quiet participating in, but I enjoy participating in c￥" at bounding box center [523, 334] width 283 height 308
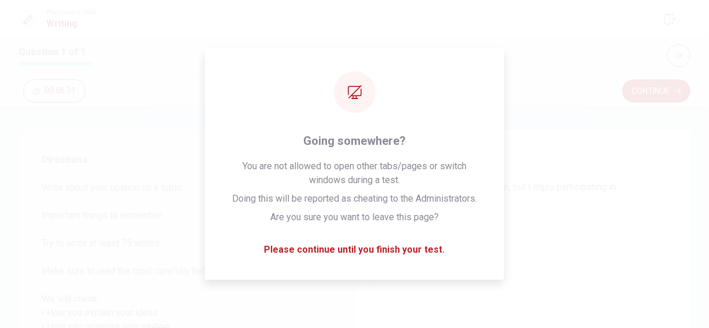
click at [636, 185] on textarea "Now, I was quiet participating in, but I enjoy participating in" at bounding box center [523, 334] width 283 height 308
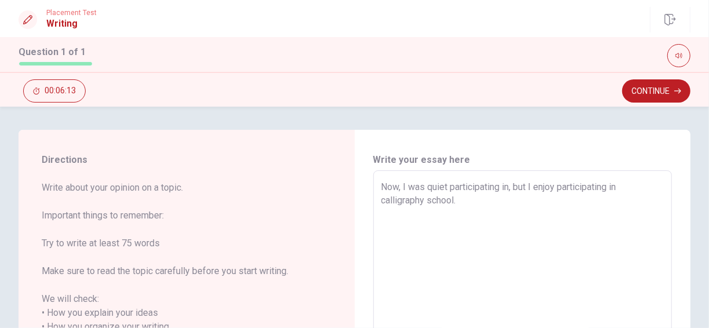
click at [554, 188] on textarea "Now, I was quiet participating in, but I enjoy participating in calligraphy sch…" at bounding box center [523, 334] width 283 height 308
click at [551, 204] on textarea "Now, I was quiet participating in, but I enjoied participating in calligraphy s…" at bounding box center [523, 334] width 283 height 308
click at [478, 200] on textarea "Now, I was quiet participating in, but I enjoied participating in calligraphy s…" at bounding box center [523, 334] width 283 height 308
click at [475, 200] on textarea "Now, I was quiet participating in, but I enjoied participating in calligraphy s…" at bounding box center [523, 334] width 283 height 308
click at [658, 203] on textarea "Now, I was quiet participating in, but I enjoied participating in calligraphy s…" at bounding box center [523, 334] width 283 height 308
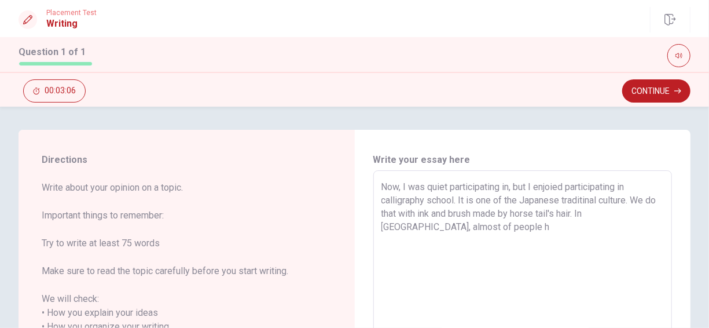
click at [648, 223] on textarea "Now, I was quiet participating in, but I enjoied participating in calligraphy s…" at bounding box center [523, 334] width 283 height 308
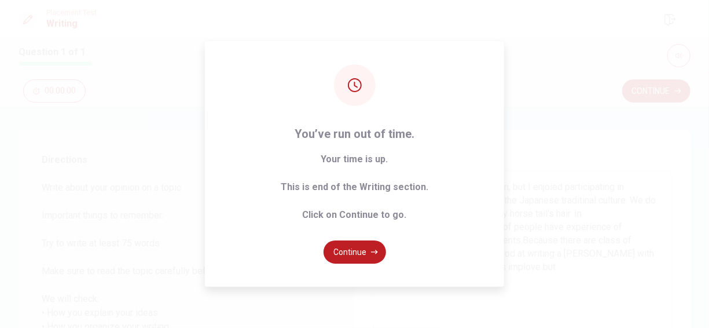
click at [553, 251] on div "You’ve run out of time. Your time is up. This is end of the Writing section. Cl…" at bounding box center [354, 164] width 709 height 328
drag, startPoint x: 607, startPoint y: 250, endPoint x: 503, endPoint y: 244, distance: 104.4
click at [597, 249] on div "You’ve run out of time. Your time is up. This is end of the Writing section. Cl…" at bounding box center [354, 164] width 709 height 328
click at [354, 248] on button "Continue" at bounding box center [355, 251] width 63 height 23
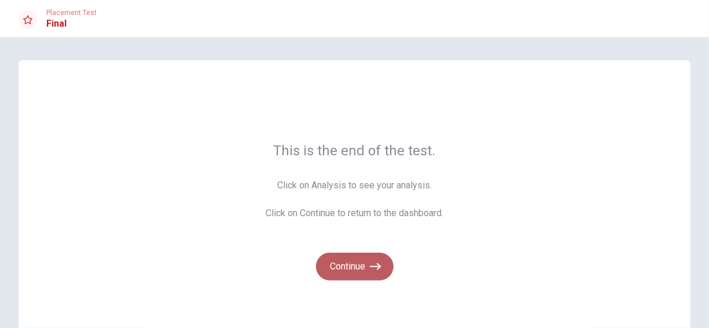
click at [356, 260] on button "Continue" at bounding box center [355, 267] width 78 height 28
